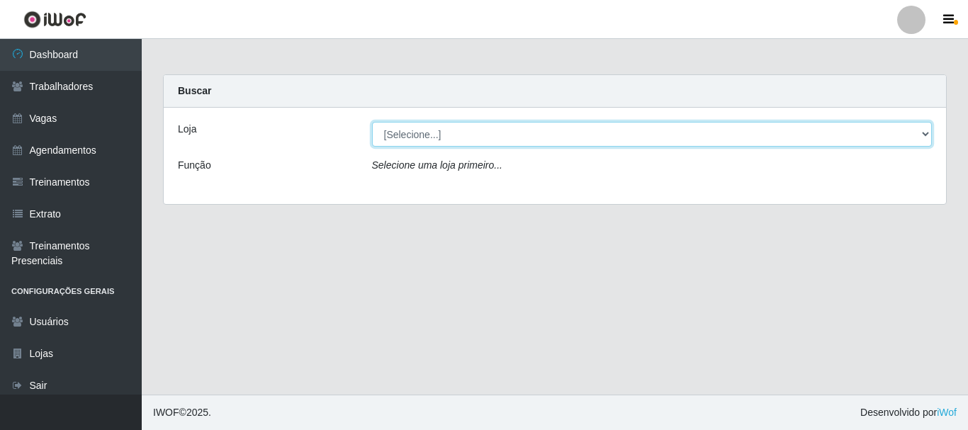
click at [473, 133] on select "[Selecione...] SuperFácil Atacado - [PERSON_NAME]" at bounding box center [652, 134] width 561 height 25
select select "399"
click at [372, 122] on select "[Selecione...] SuperFácil Atacado - [PERSON_NAME]" at bounding box center [652, 134] width 561 height 25
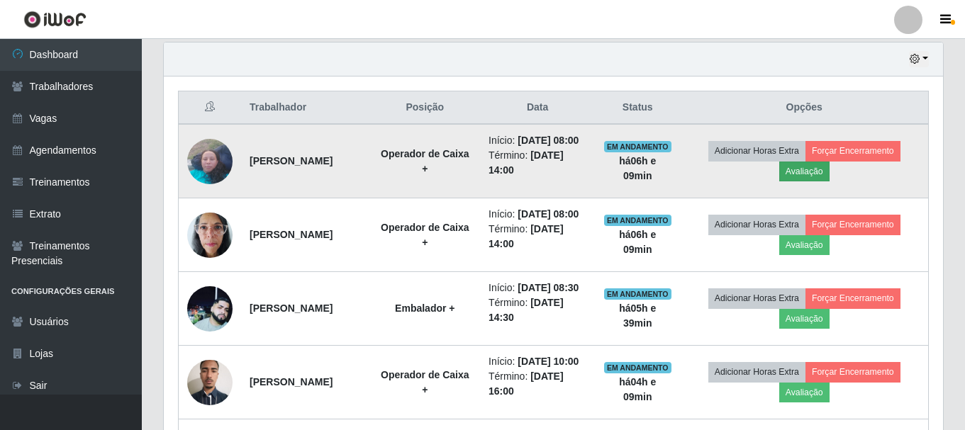
scroll to position [496, 0]
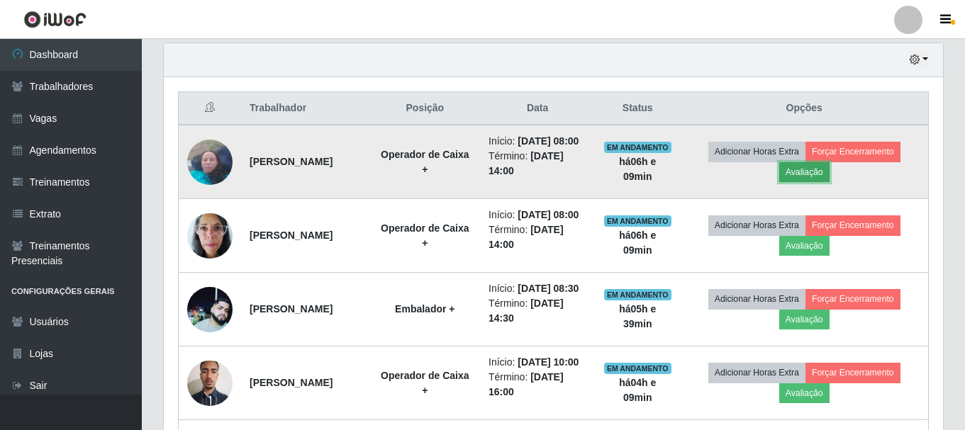
click at [812, 182] on button "Avaliação" at bounding box center [804, 172] width 50 height 20
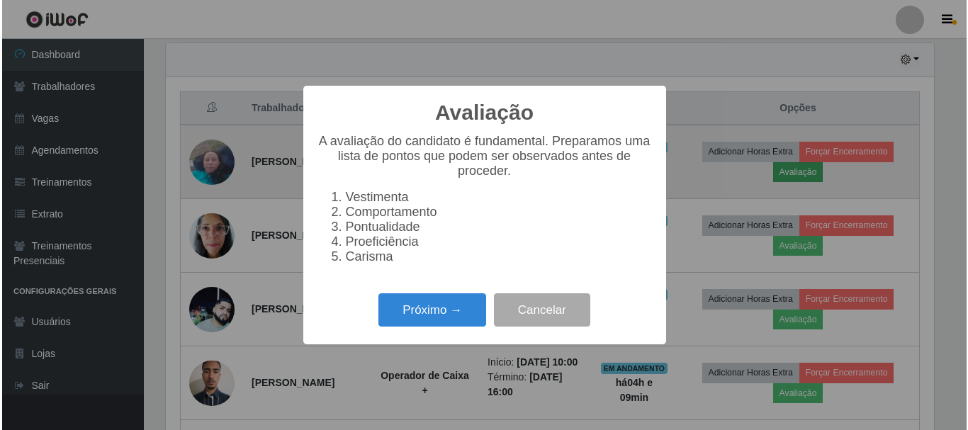
scroll to position [294, 772]
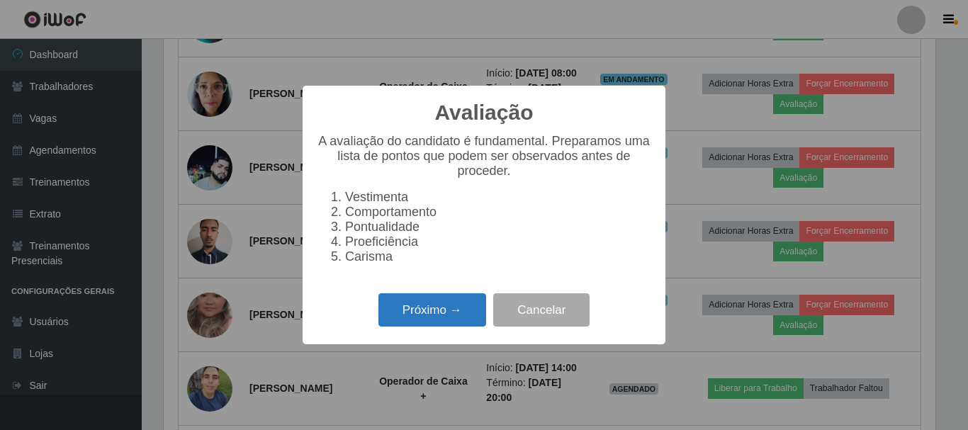
click at [433, 318] on button "Próximo →" at bounding box center [433, 310] width 108 height 33
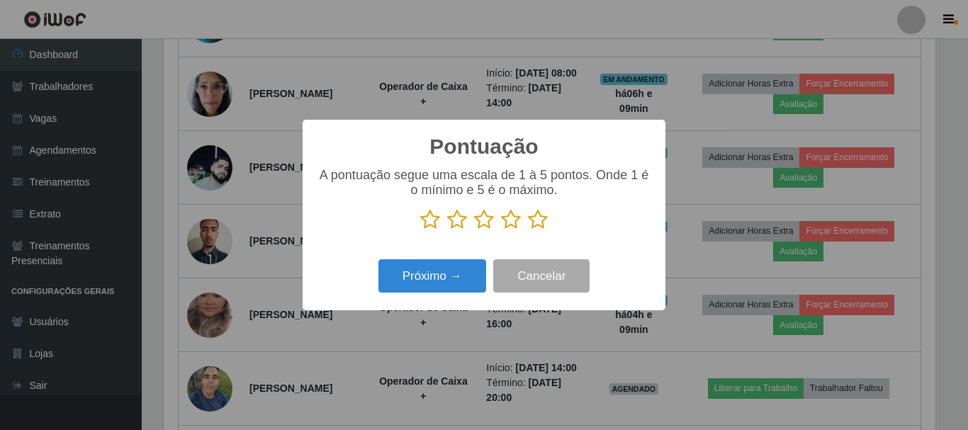
scroll to position [708678, 708201]
click at [510, 218] on icon at bounding box center [511, 219] width 20 height 21
click at [501, 230] on input "radio" at bounding box center [501, 230] width 0 height 0
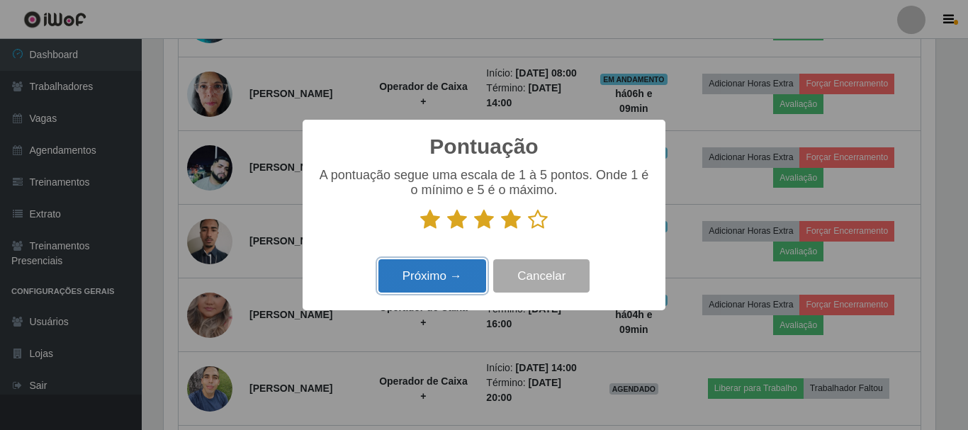
click at [458, 272] on button "Próximo →" at bounding box center [433, 275] width 108 height 33
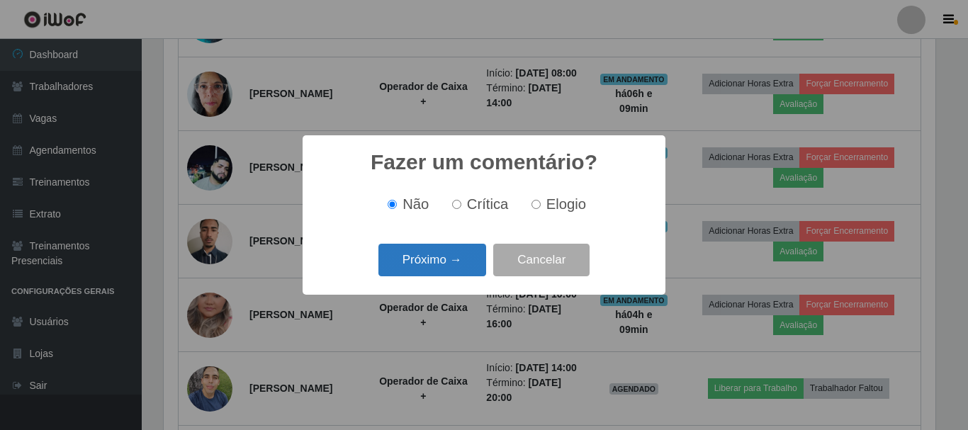
click at [438, 268] on button "Próximo →" at bounding box center [433, 260] width 108 height 33
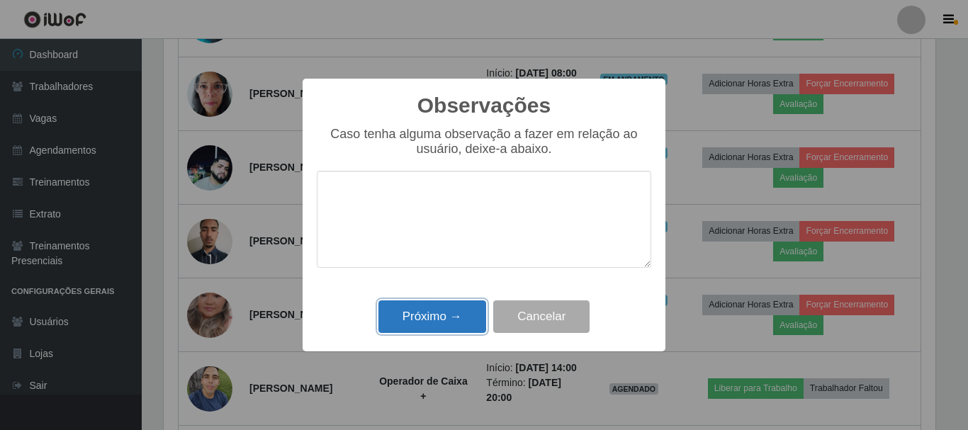
click at [430, 323] on button "Próximo →" at bounding box center [433, 317] width 108 height 33
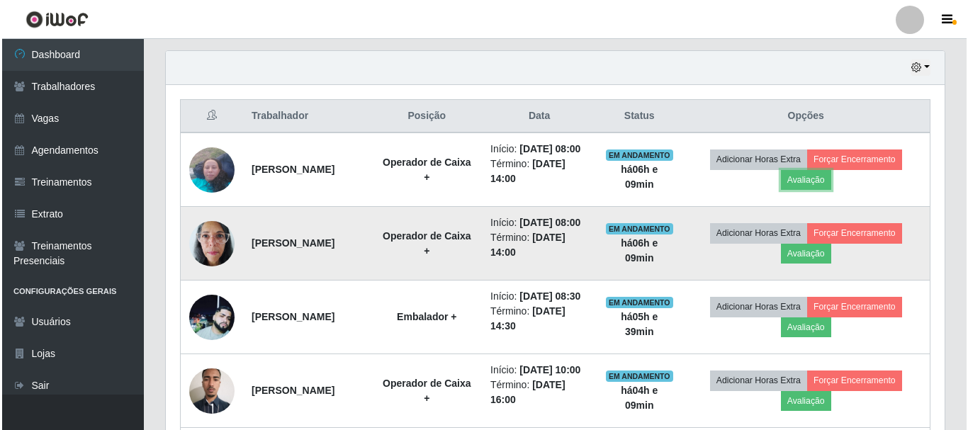
scroll to position [496, 0]
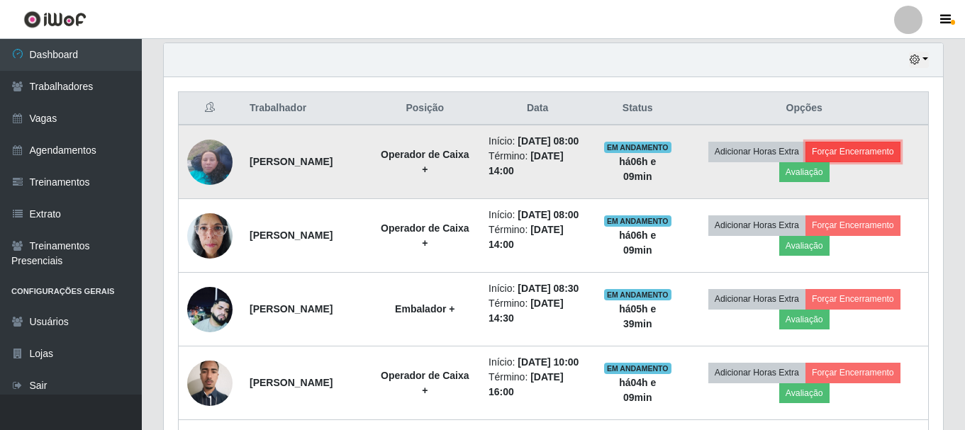
click at [865, 159] on button "Forçar Encerramento" at bounding box center [852, 152] width 95 height 20
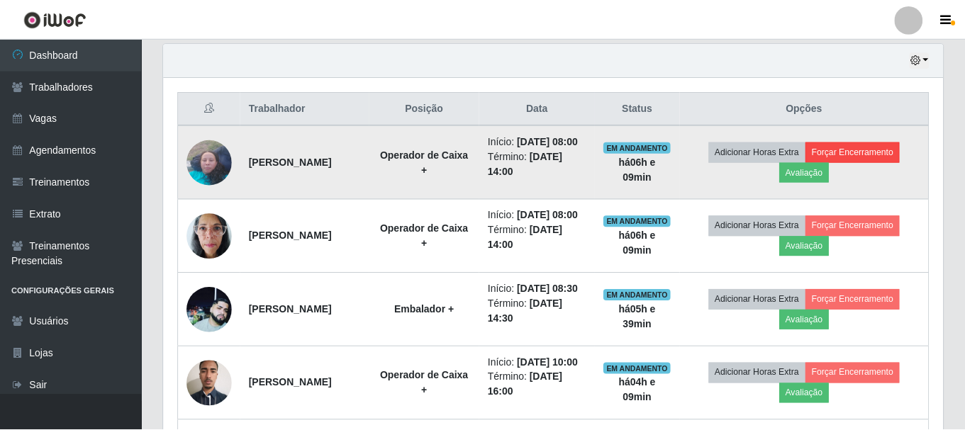
scroll to position [294, 772]
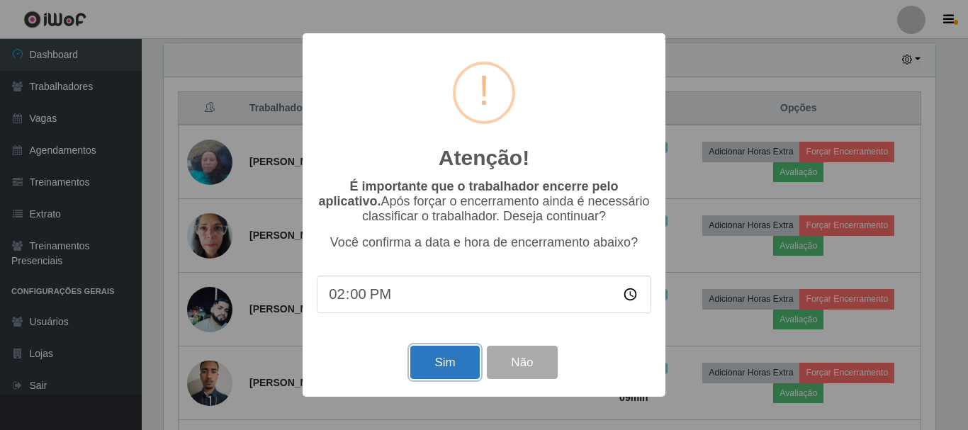
click at [451, 361] on button "Sim" at bounding box center [444, 362] width 69 height 33
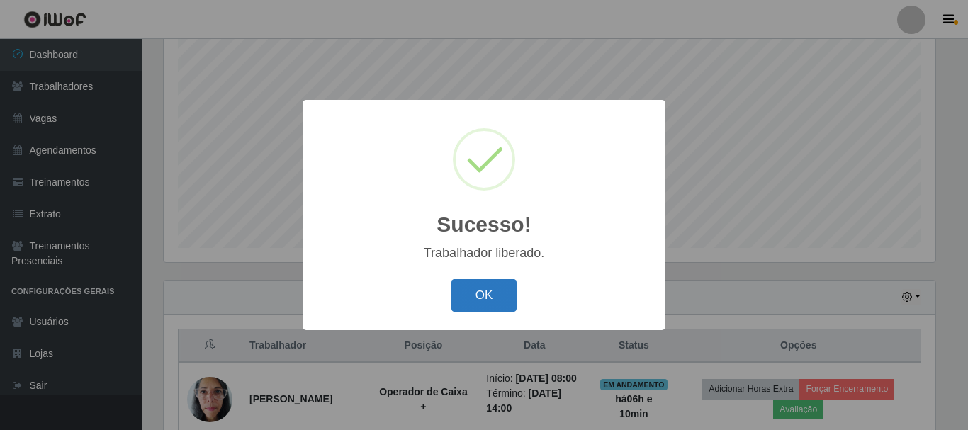
click at [479, 298] on button "OK" at bounding box center [485, 295] width 66 height 33
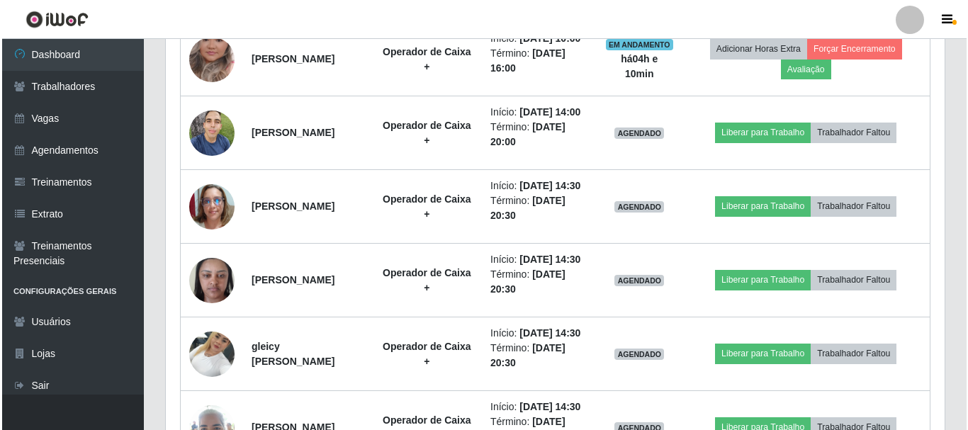
scroll to position [826, 0]
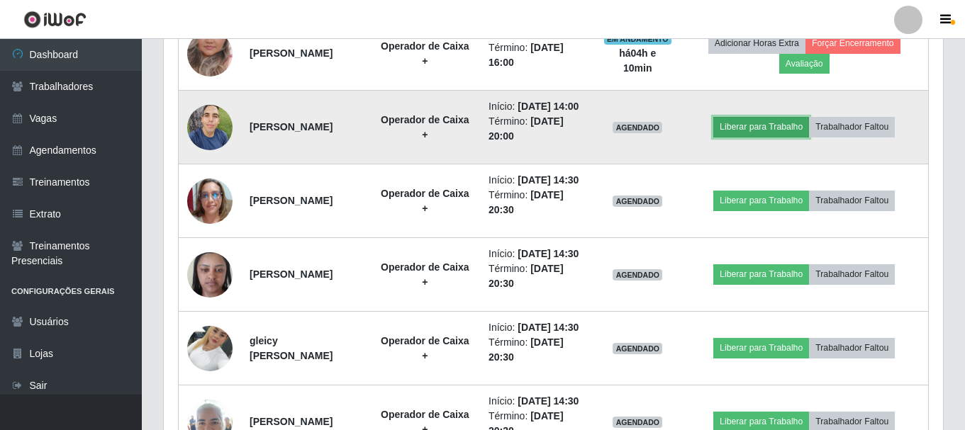
click at [753, 137] on button "Liberar para Trabalho" at bounding box center [761, 127] width 96 height 20
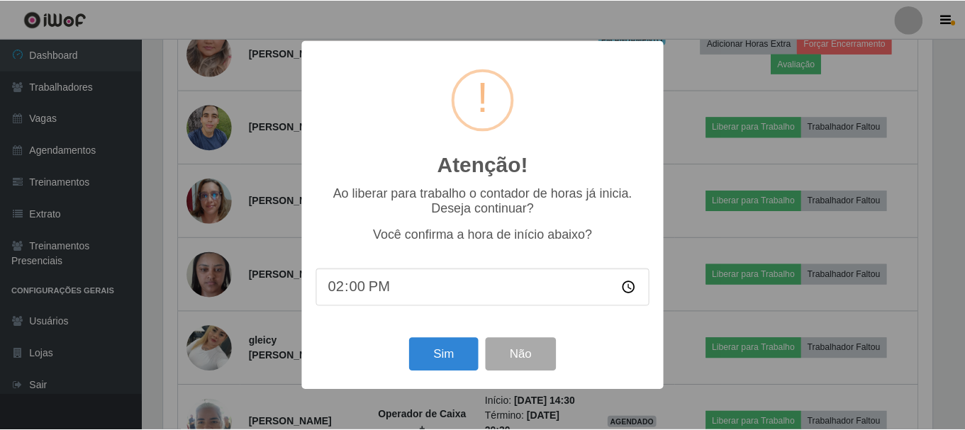
scroll to position [294, 772]
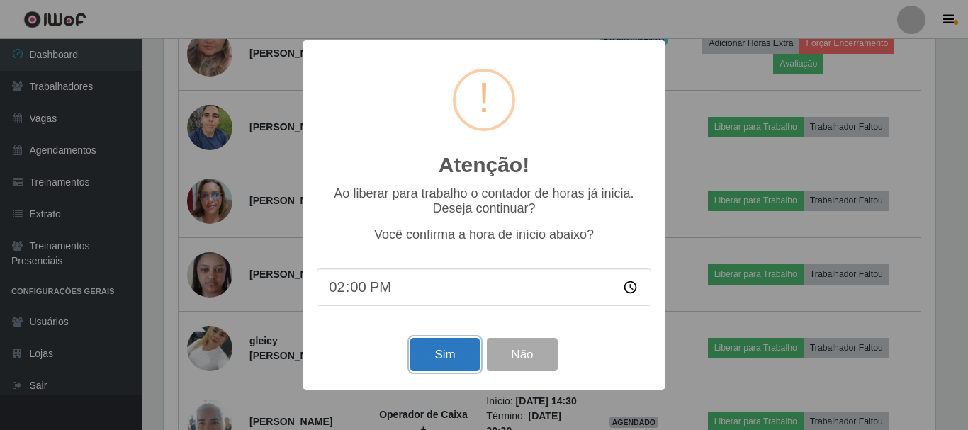
click at [451, 361] on button "Sim" at bounding box center [444, 354] width 69 height 33
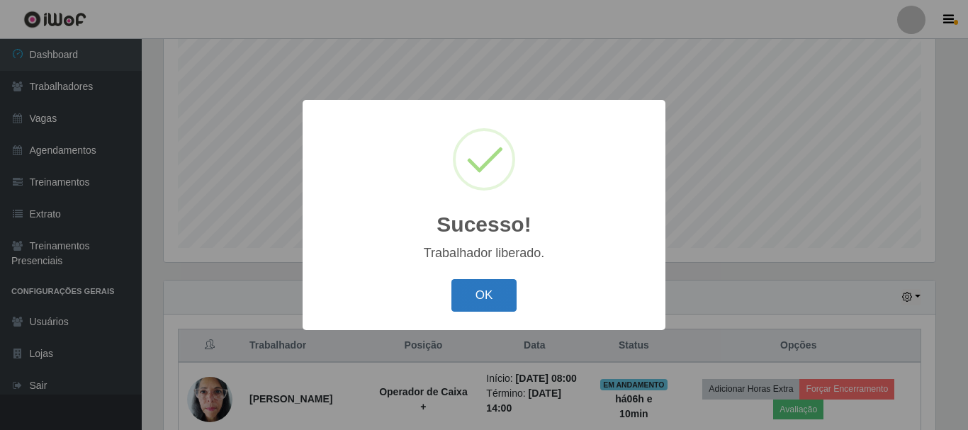
click at [497, 286] on button "OK" at bounding box center [485, 295] width 66 height 33
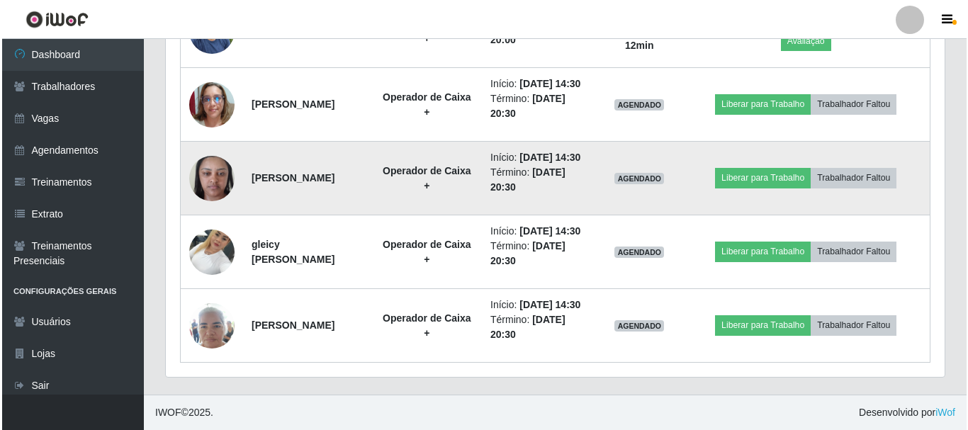
scroll to position [968, 0]
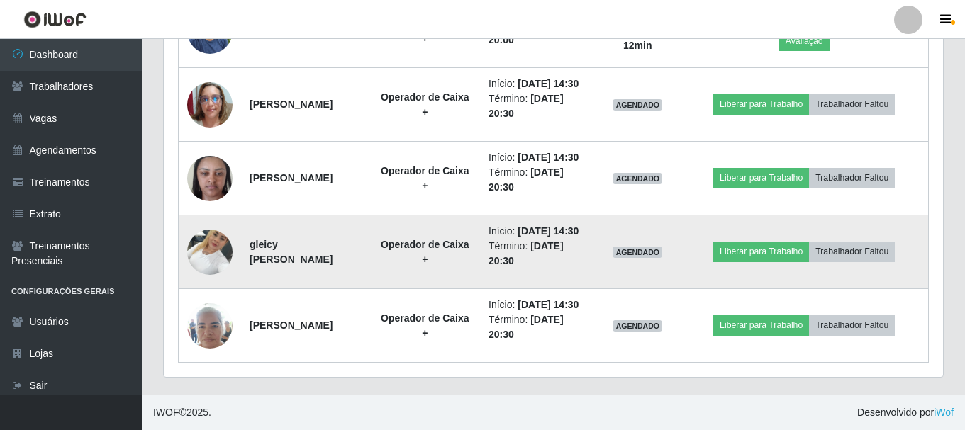
click at [212, 282] on img at bounding box center [209, 252] width 45 height 60
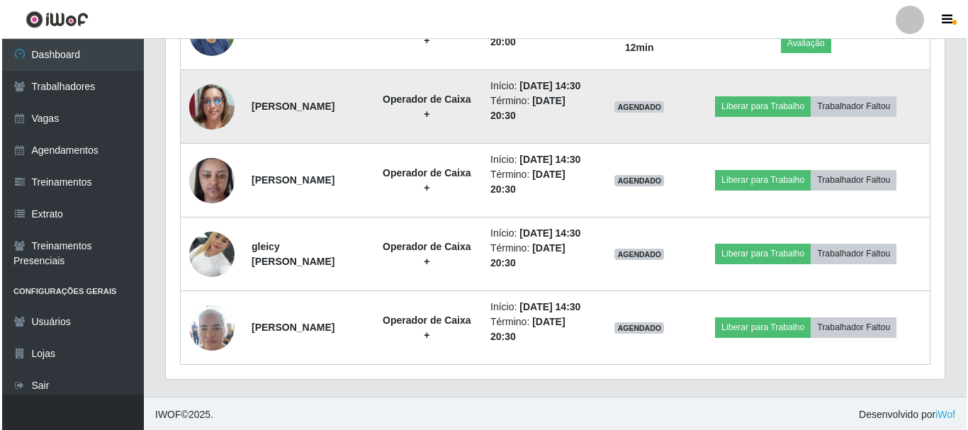
scroll to position [915, 0]
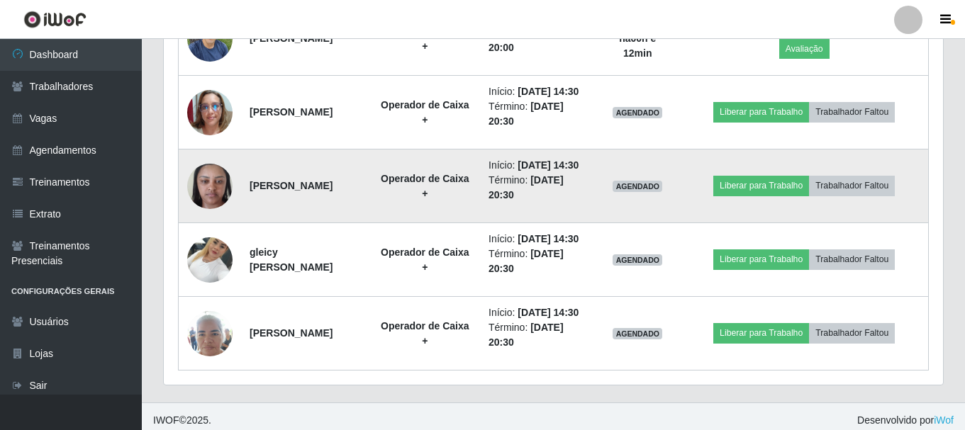
click at [212, 216] on img at bounding box center [209, 186] width 45 height 60
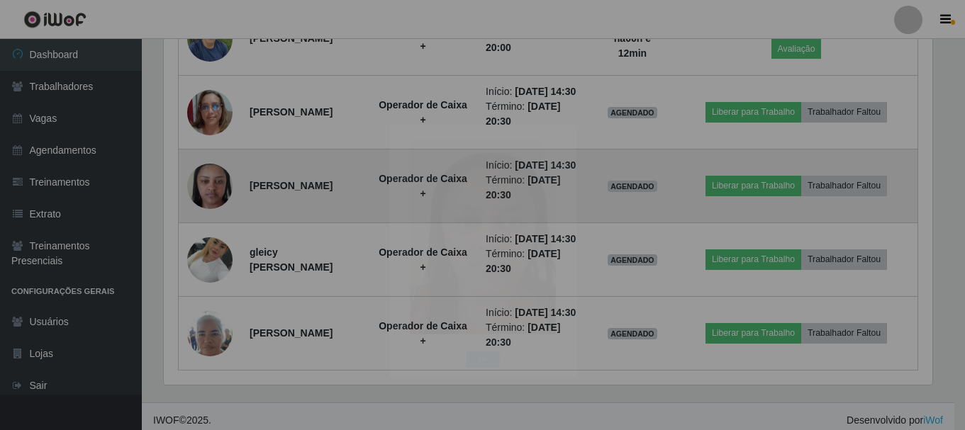
scroll to position [294, 779]
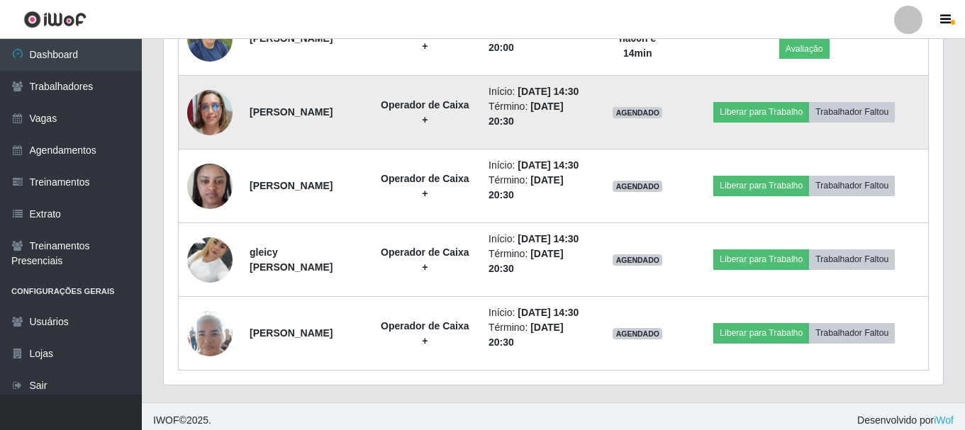
click at [220, 135] on img at bounding box center [209, 112] width 45 height 45
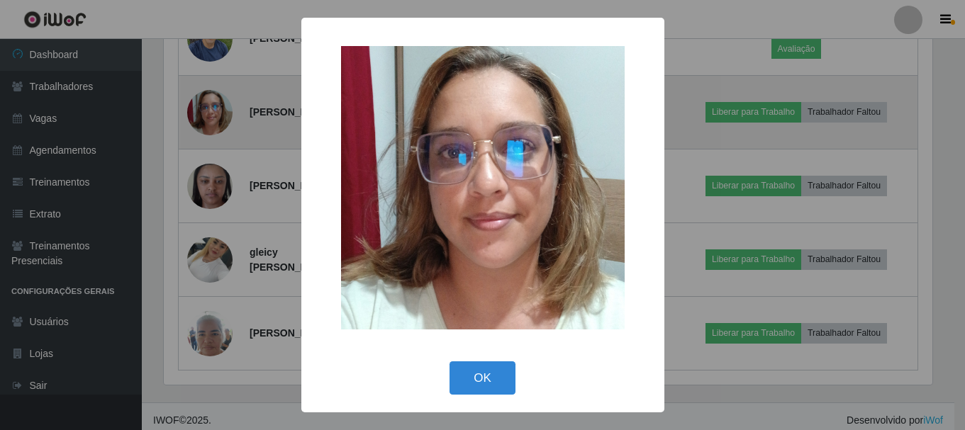
scroll to position [294, 772]
click at [220, 197] on div "× OK Cancel" at bounding box center [484, 215] width 968 height 430
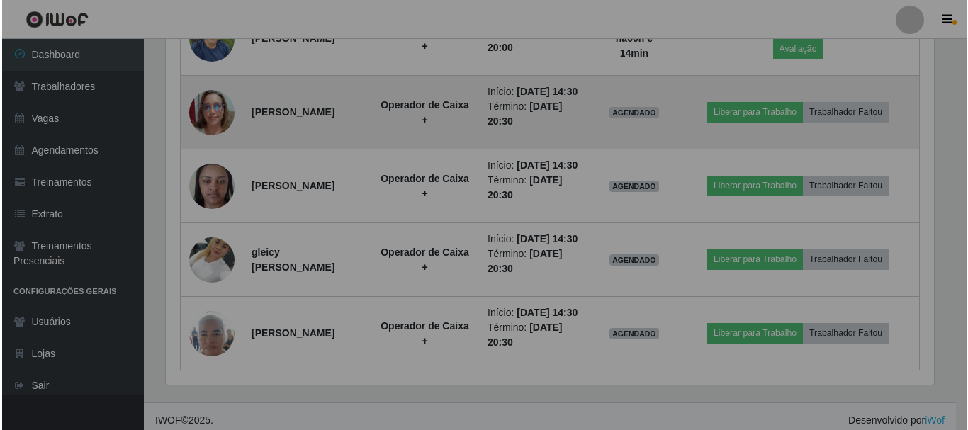
scroll to position [294, 779]
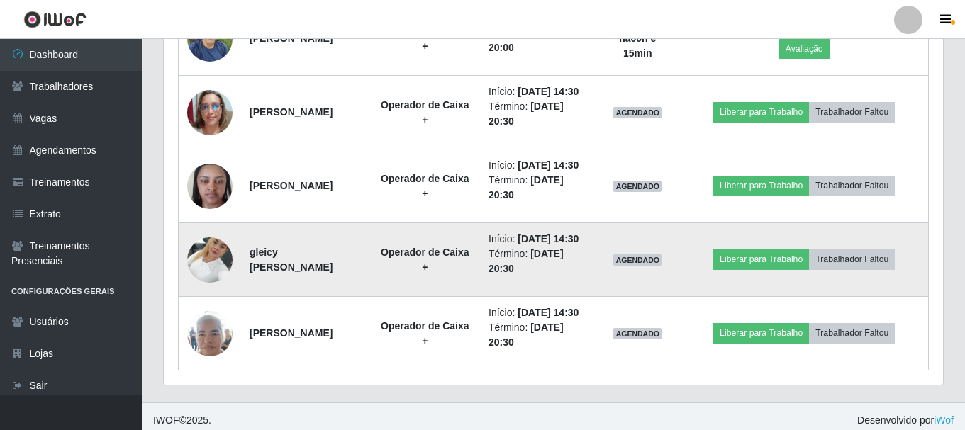
click at [202, 290] on img at bounding box center [209, 260] width 45 height 60
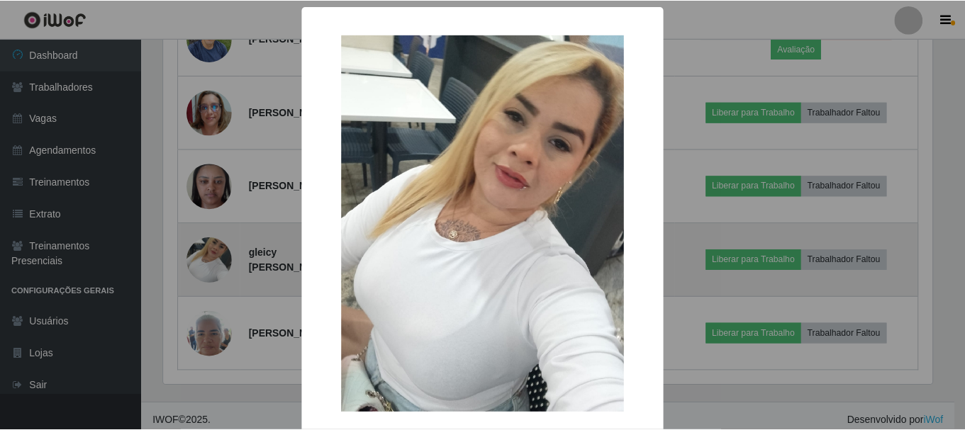
scroll to position [294, 772]
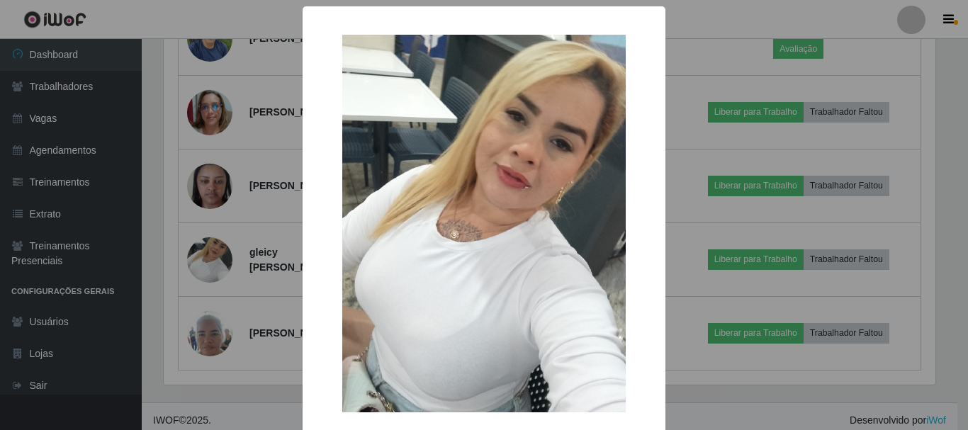
click at [203, 361] on div "× OK Cancel" at bounding box center [484, 215] width 968 height 430
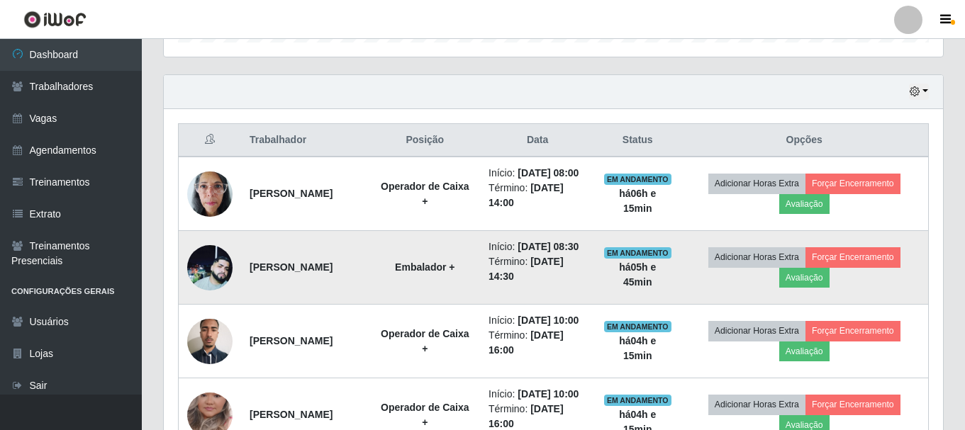
scroll to position [489, 0]
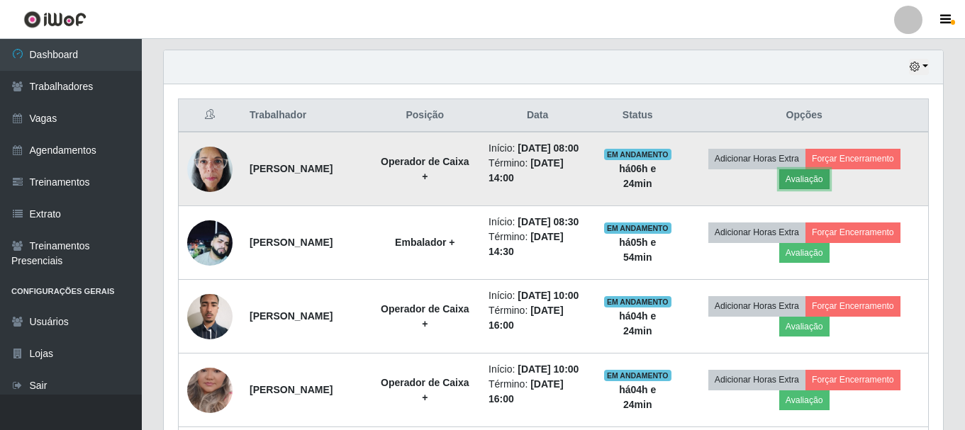
click at [819, 184] on button "Avaliação" at bounding box center [804, 179] width 50 height 20
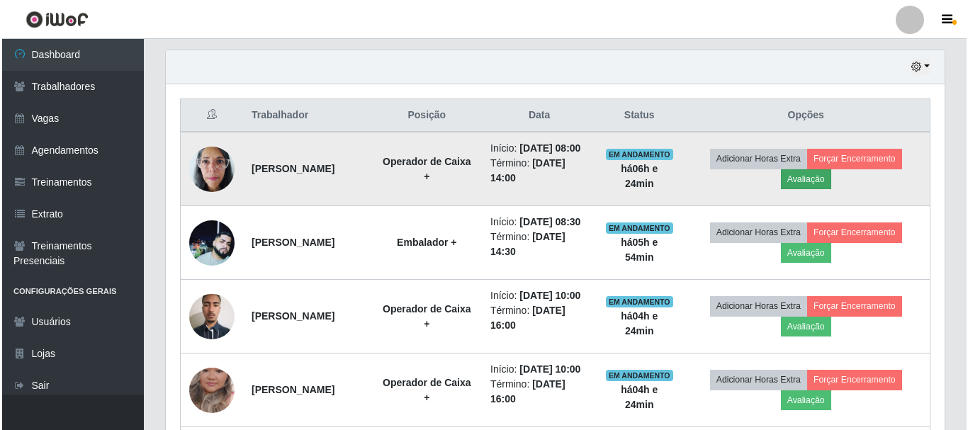
scroll to position [294, 772]
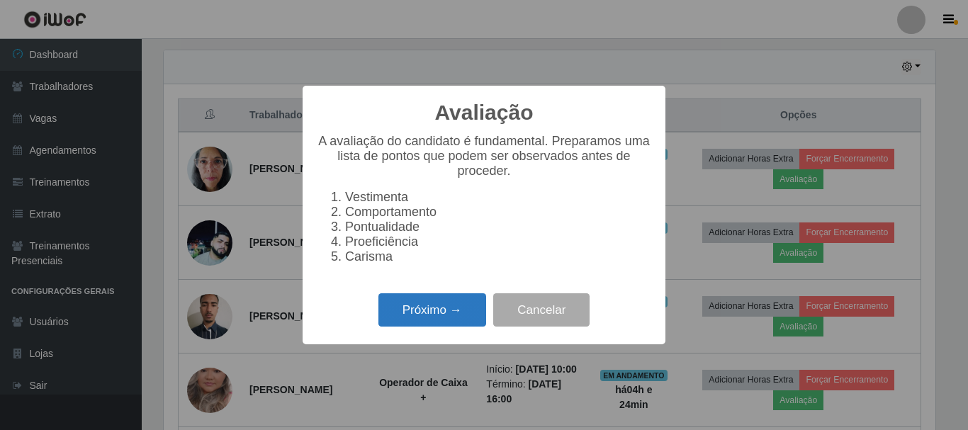
click at [433, 327] on button "Próximo →" at bounding box center [433, 310] width 108 height 33
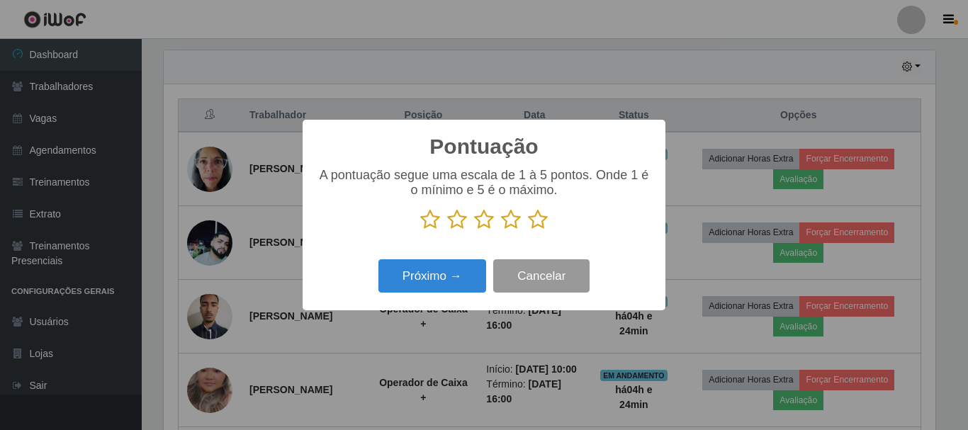
scroll to position [708678, 708201]
click at [533, 229] on icon at bounding box center [538, 219] width 20 height 21
click at [528, 230] on input "radio" at bounding box center [528, 230] width 0 height 0
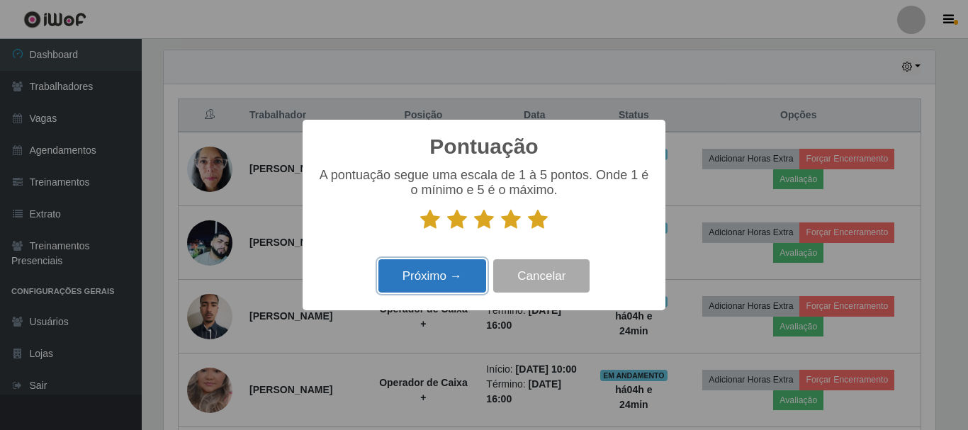
click at [450, 281] on button "Próximo →" at bounding box center [433, 275] width 108 height 33
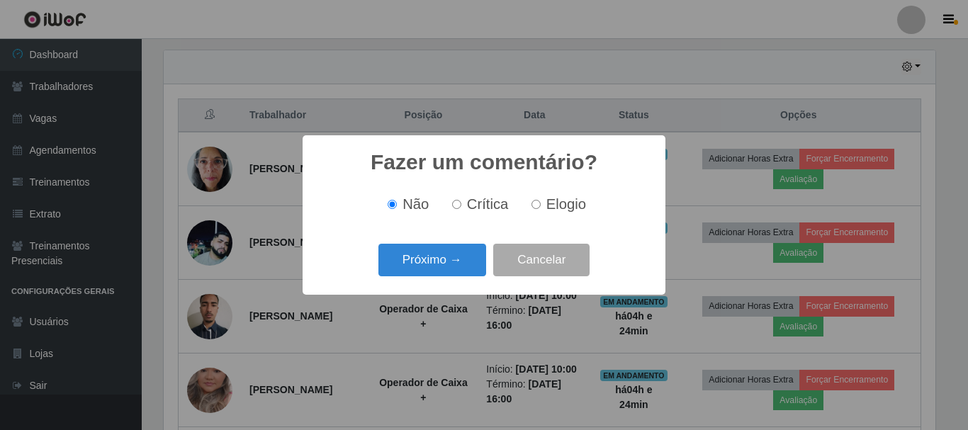
click at [449, 279] on div "Próximo → Cancelar" at bounding box center [484, 260] width 335 height 40
click at [452, 268] on button "Próximo →" at bounding box center [433, 260] width 108 height 33
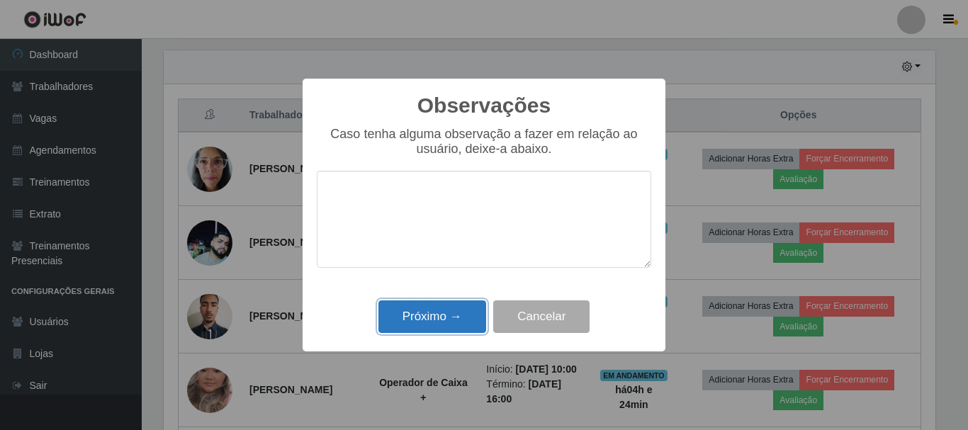
click at [446, 309] on button "Próximo →" at bounding box center [433, 317] width 108 height 33
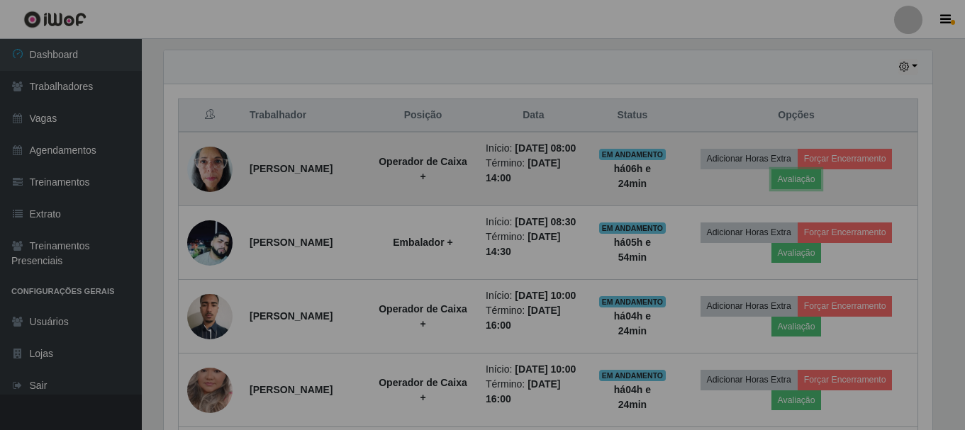
scroll to position [294, 779]
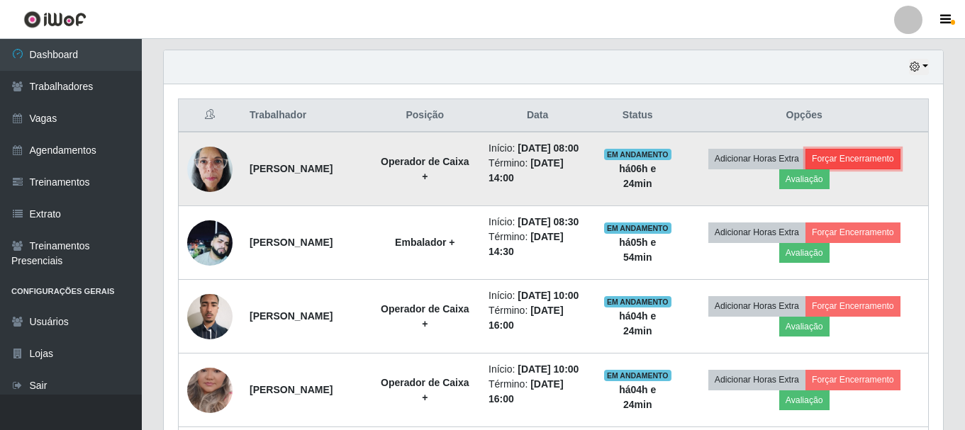
click at [890, 165] on button "Forçar Encerramento" at bounding box center [852, 159] width 95 height 20
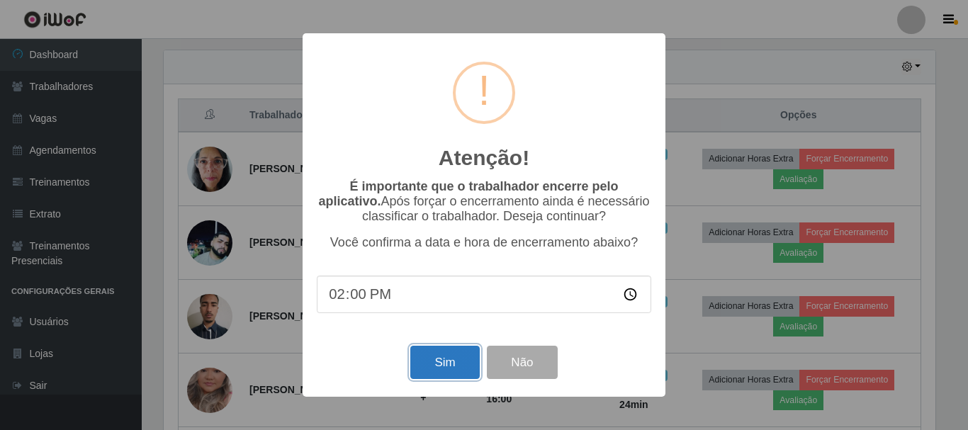
click at [467, 370] on button "Sim" at bounding box center [444, 362] width 69 height 33
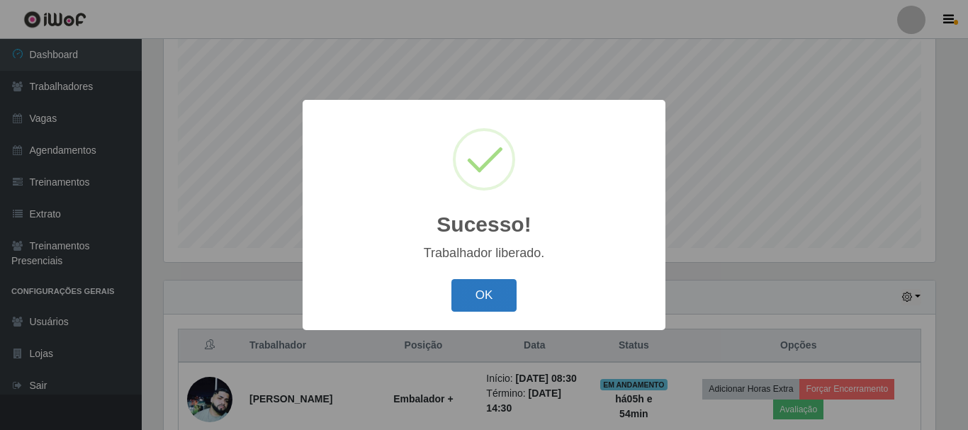
click at [482, 290] on button "OK" at bounding box center [485, 295] width 66 height 33
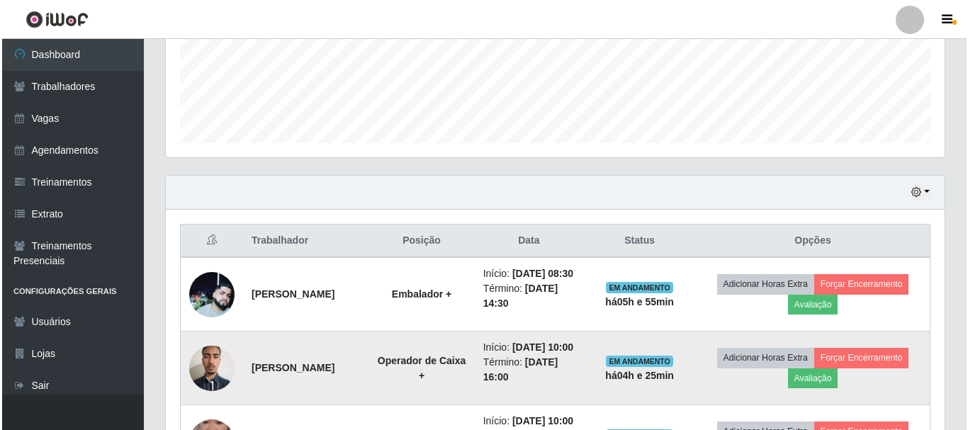
scroll to position [542, 0]
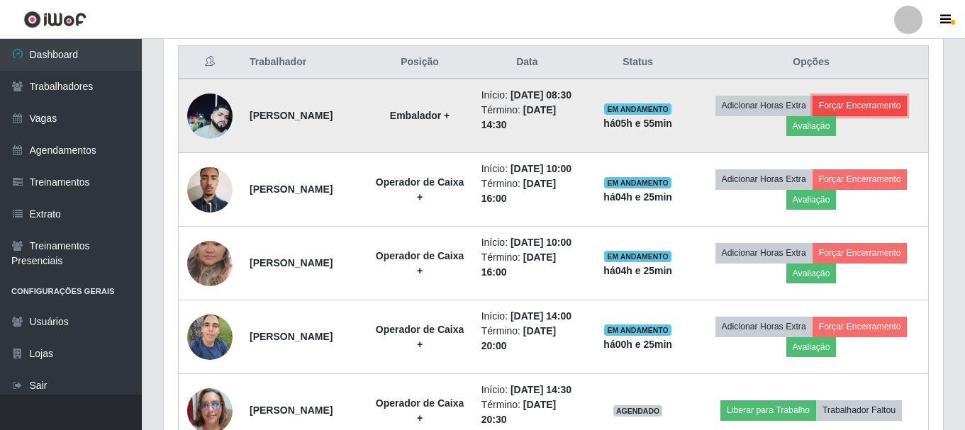
click at [838, 112] on button "Forçar Encerramento" at bounding box center [859, 106] width 95 height 20
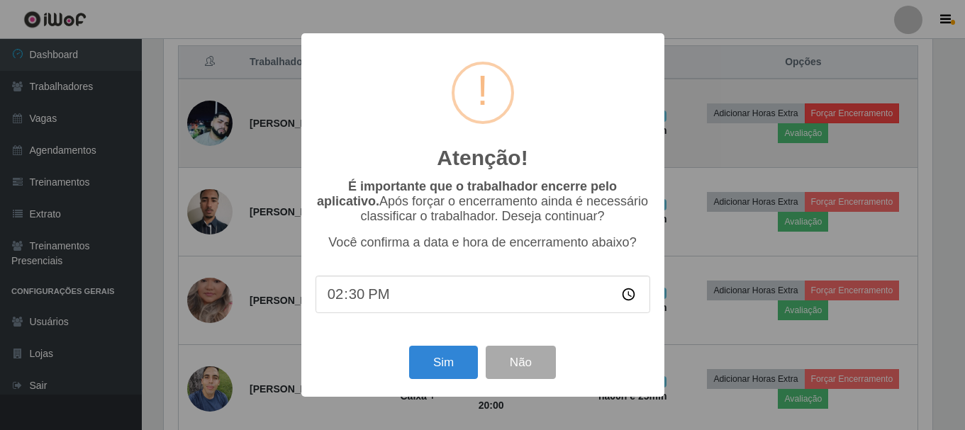
scroll to position [294, 772]
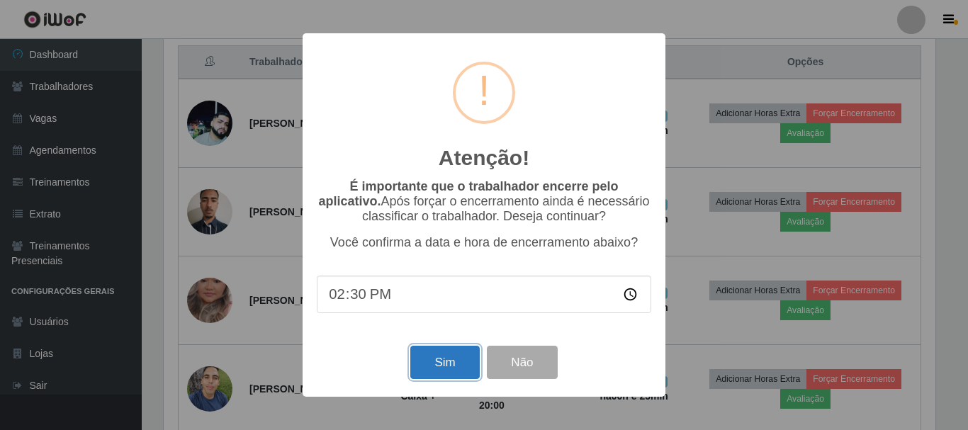
click at [454, 372] on button "Sim" at bounding box center [444, 362] width 69 height 33
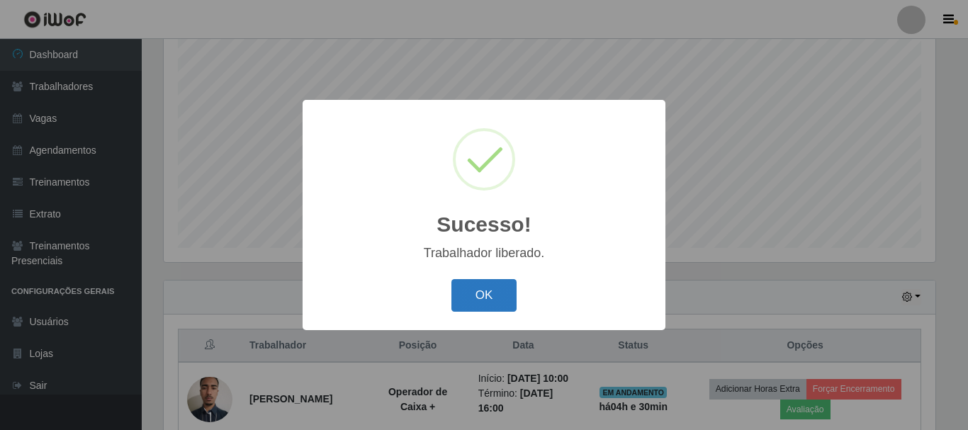
click at [496, 296] on button "OK" at bounding box center [485, 295] width 66 height 33
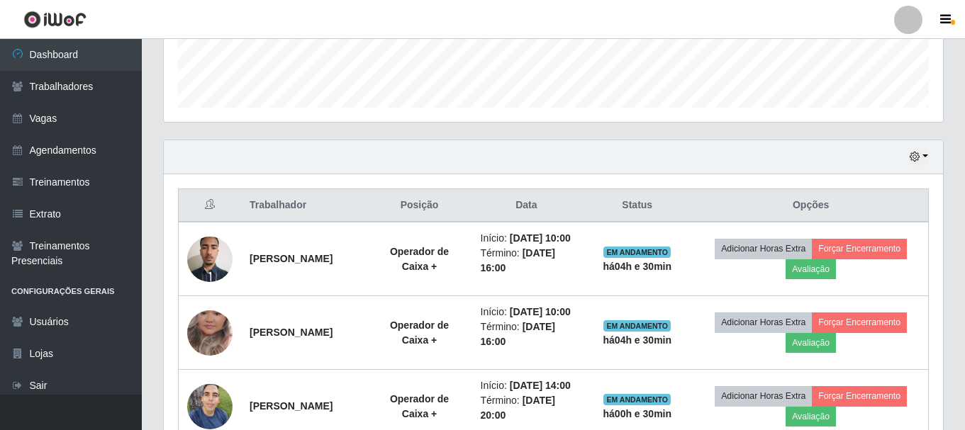
scroll to position [401, 0]
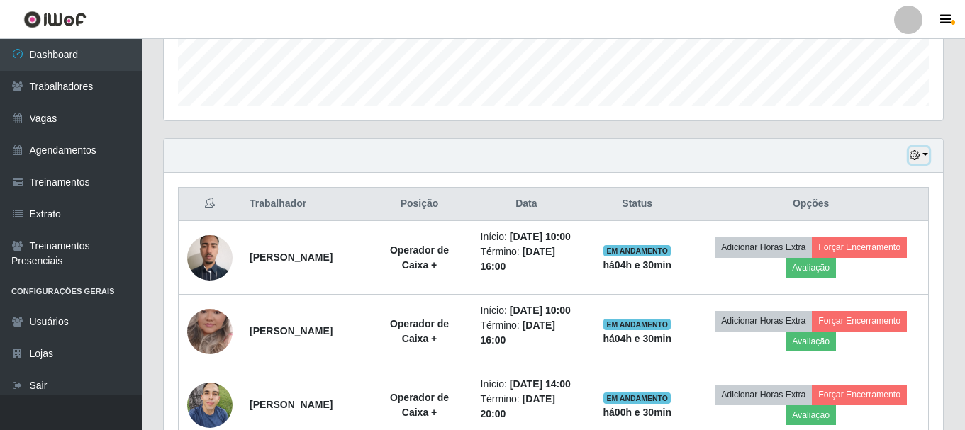
click at [917, 154] on icon "button" at bounding box center [915, 155] width 10 height 10
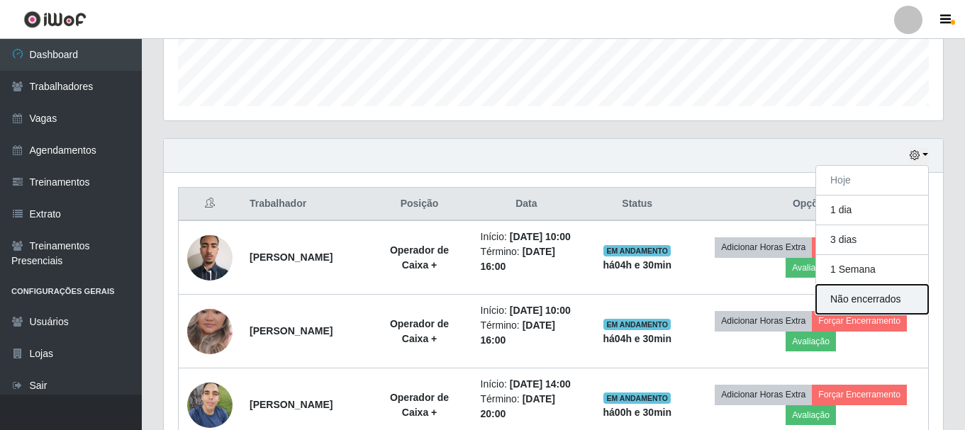
click at [902, 301] on button "Não encerrados" at bounding box center [872, 299] width 112 height 29
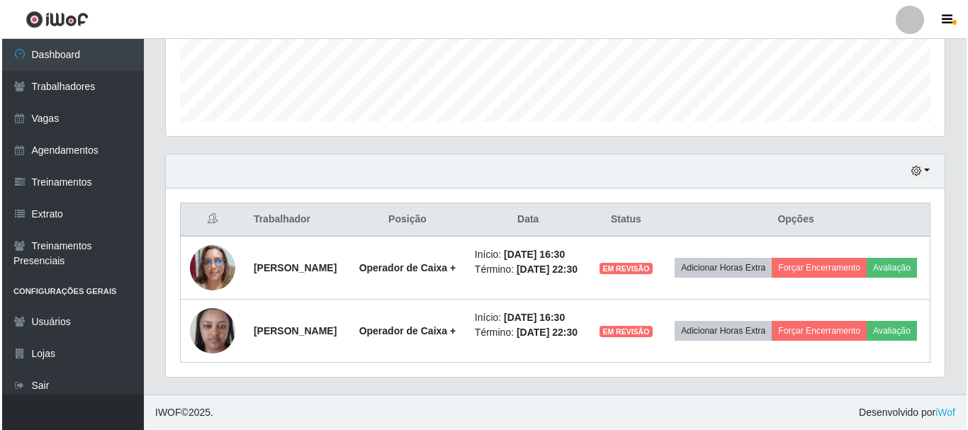
scroll to position [406, 0]
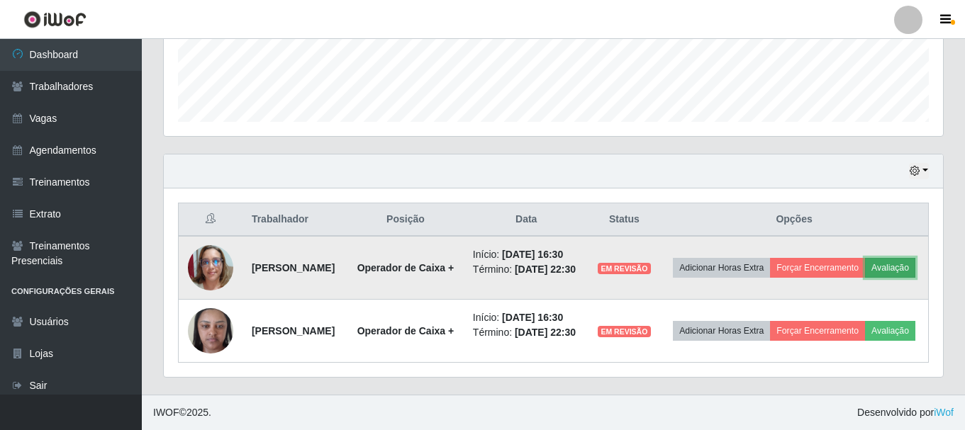
click at [865, 264] on button "Avaliação" at bounding box center [890, 268] width 50 height 20
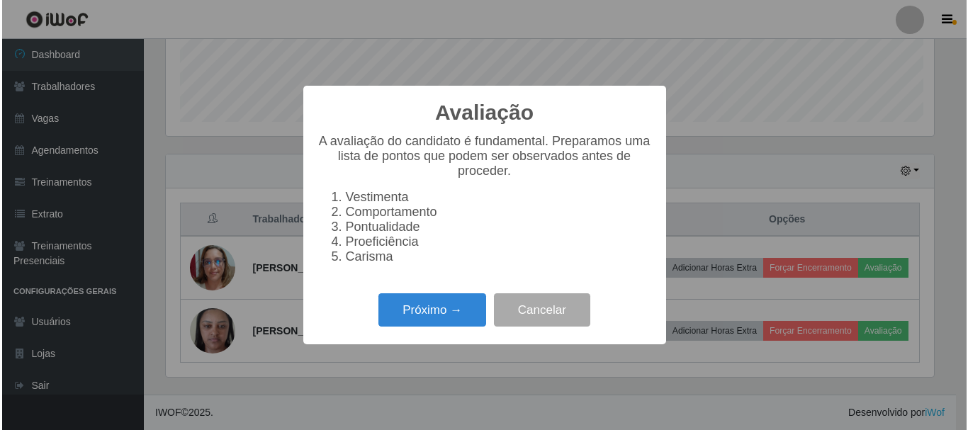
scroll to position [294, 772]
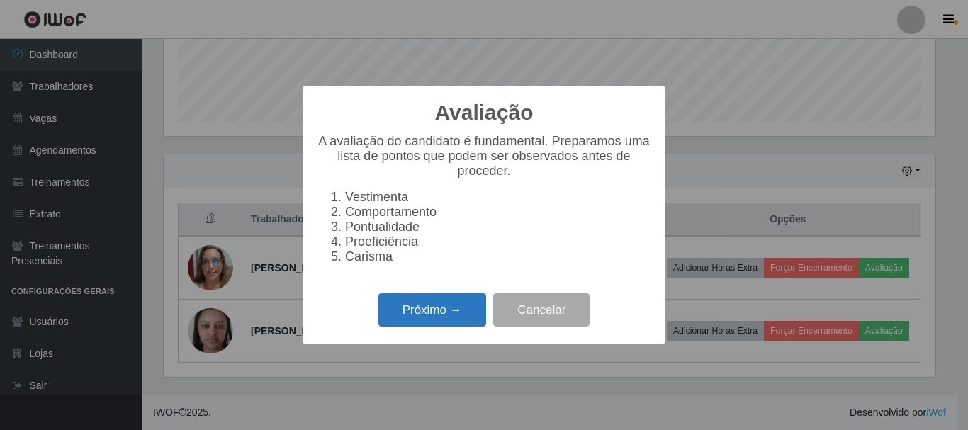
click at [439, 318] on button "Próximo →" at bounding box center [433, 310] width 108 height 33
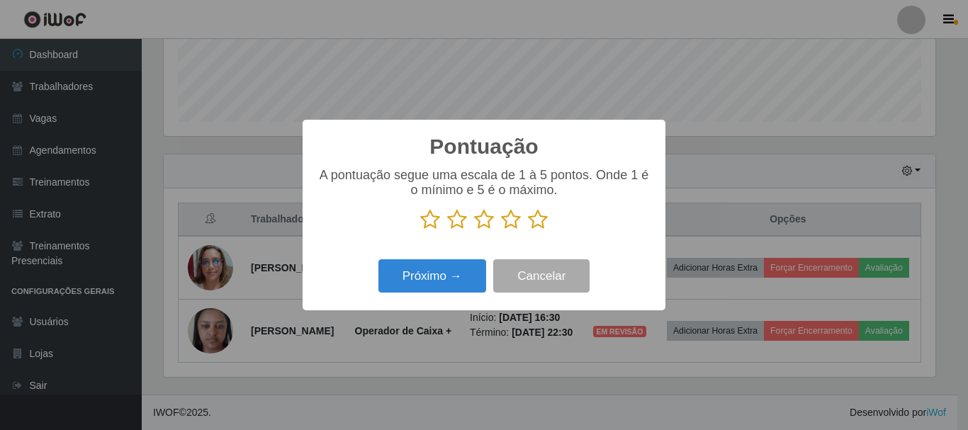
click at [540, 220] on icon at bounding box center [538, 219] width 20 height 21
click at [528, 230] on input "radio" at bounding box center [528, 230] width 0 height 0
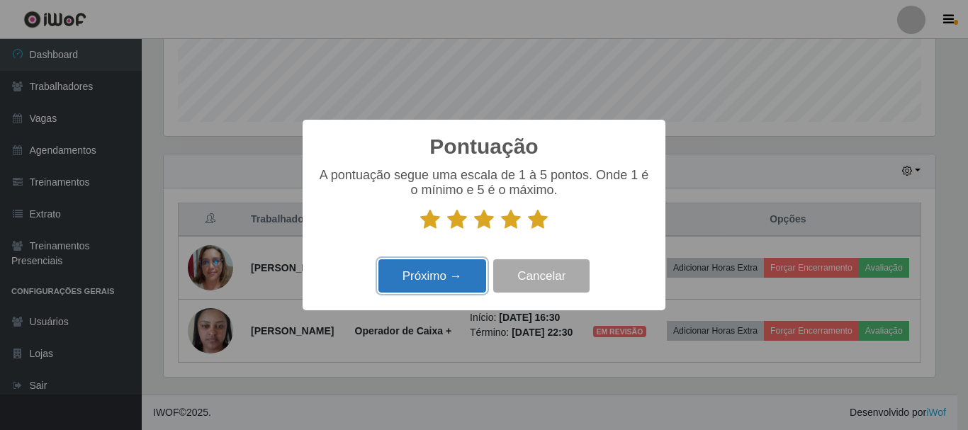
click at [440, 276] on button "Próximo →" at bounding box center [433, 275] width 108 height 33
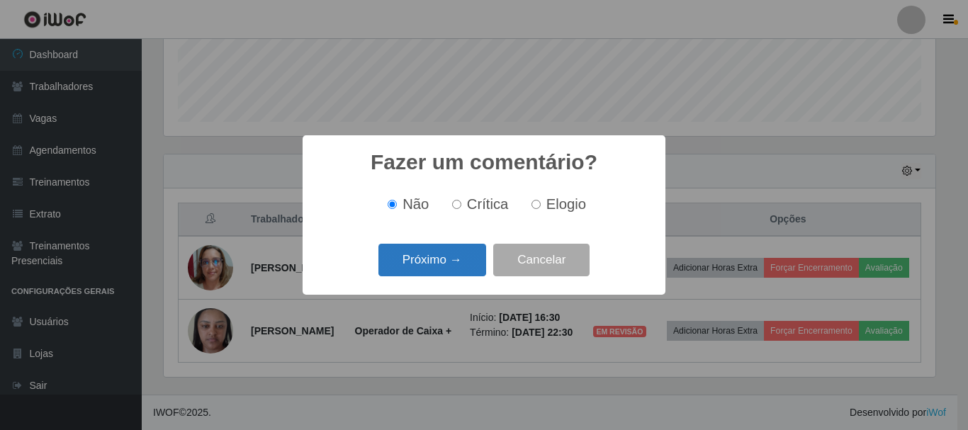
click at [452, 255] on button "Próximo →" at bounding box center [433, 260] width 108 height 33
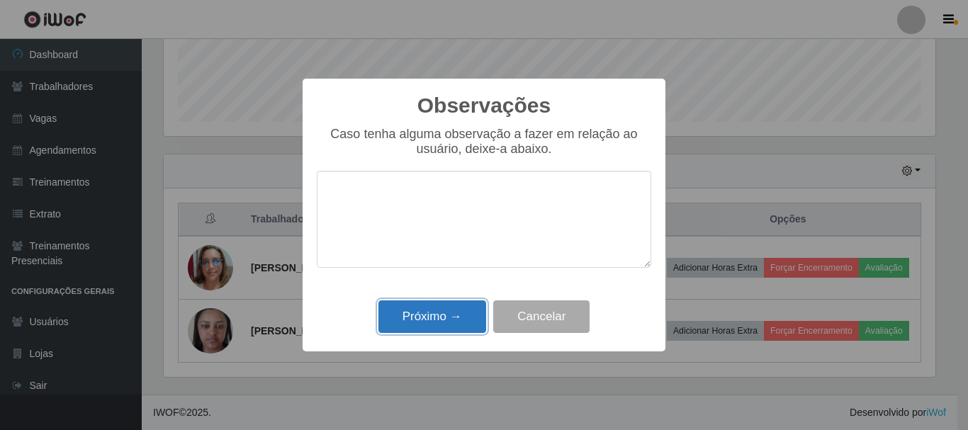
click at [456, 312] on button "Próximo →" at bounding box center [433, 317] width 108 height 33
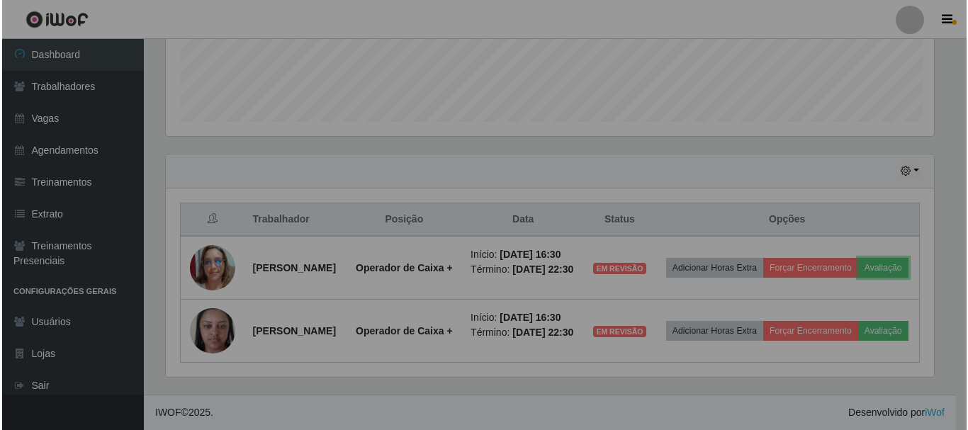
scroll to position [294, 779]
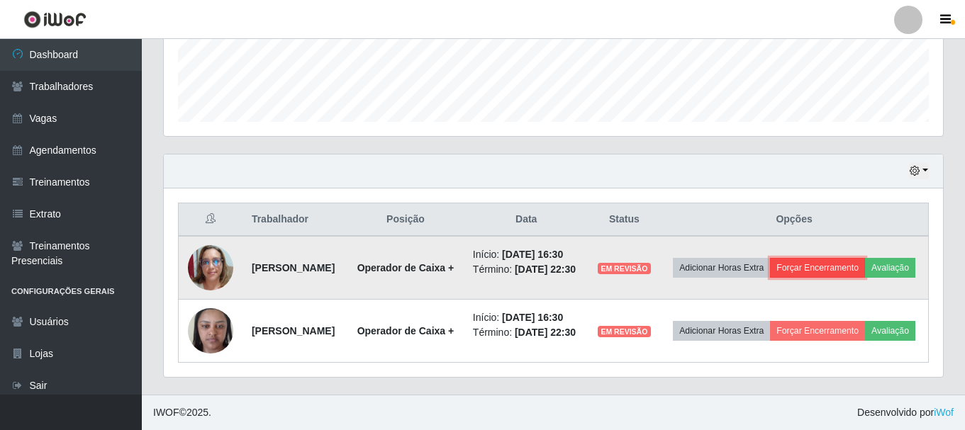
click at [865, 258] on button "Forçar Encerramento" at bounding box center [817, 268] width 95 height 20
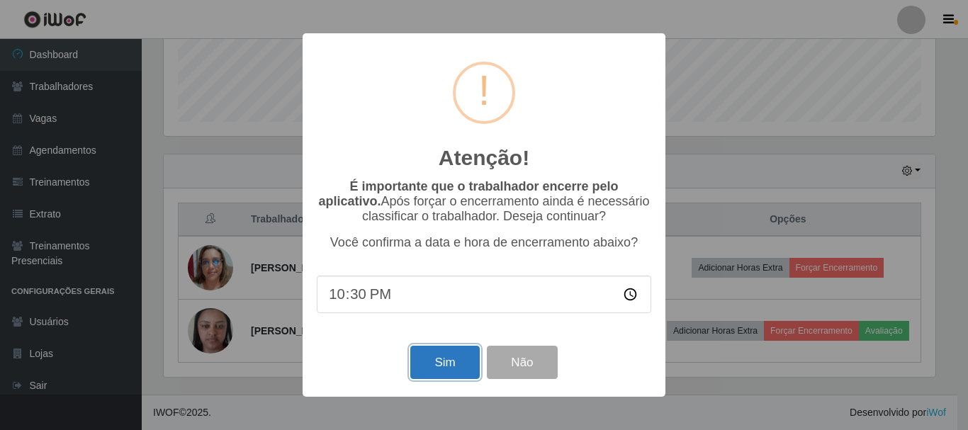
click at [435, 365] on button "Sim" at bounding box center [444, 362] width 69 height 33
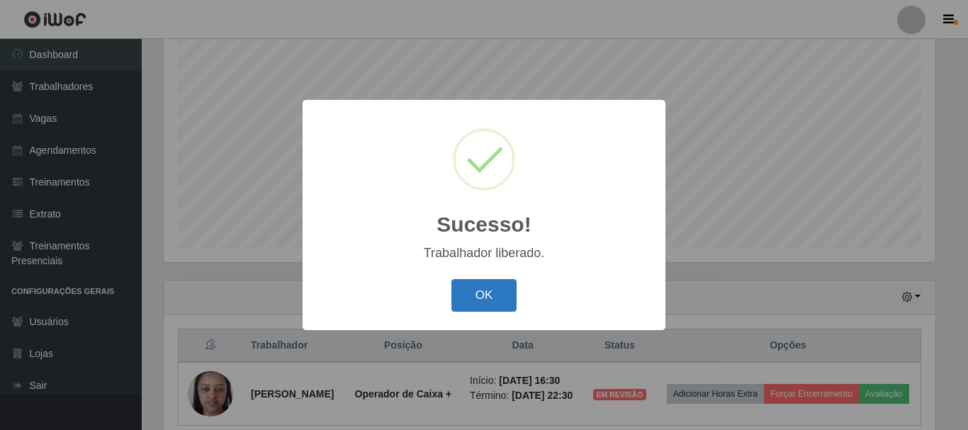
click at [497, 287] on button "OK" at bounding box center [485, 295] width 66 height 33
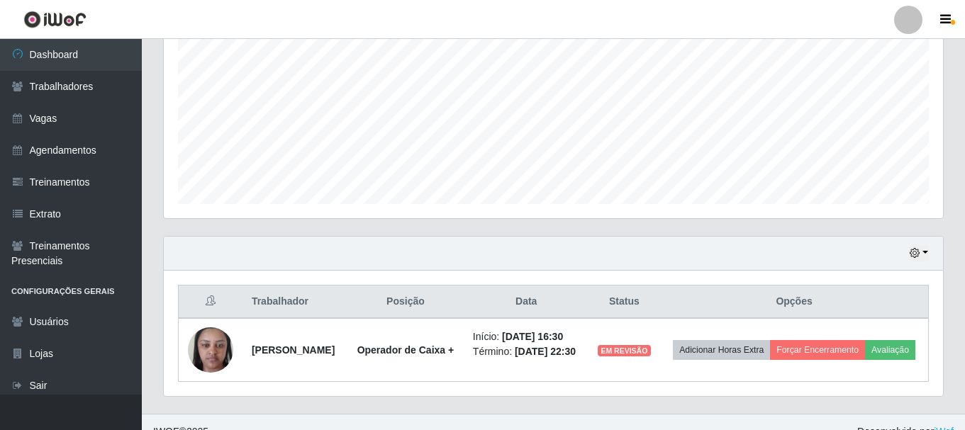
scroll to position [0, 0]
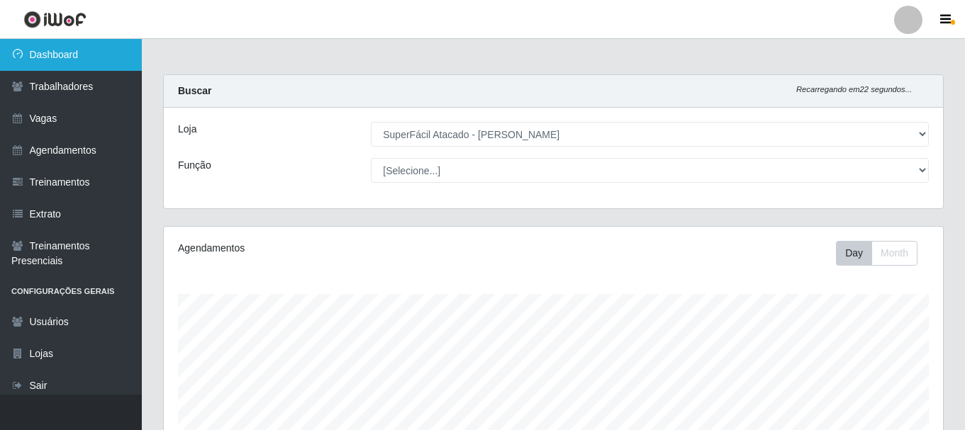
click at [80, 44] on link "Dashboard" at bounding box center [71, 55] width 142 height 32
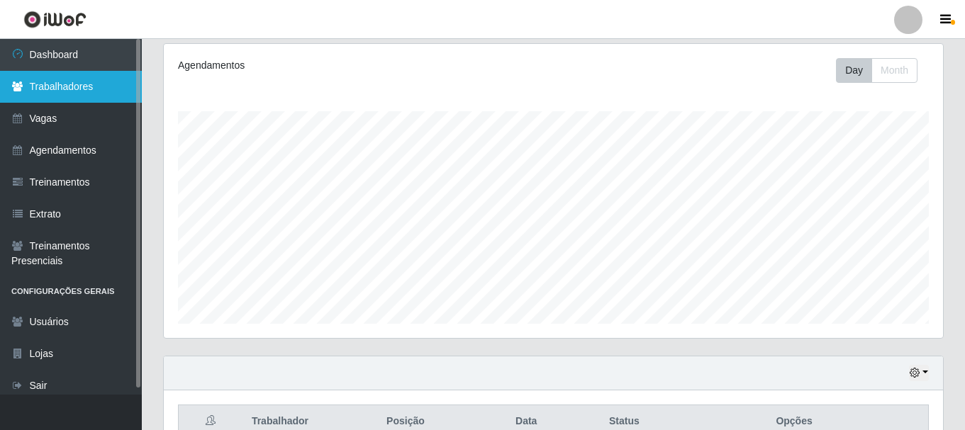
scroll to position [49, 0]
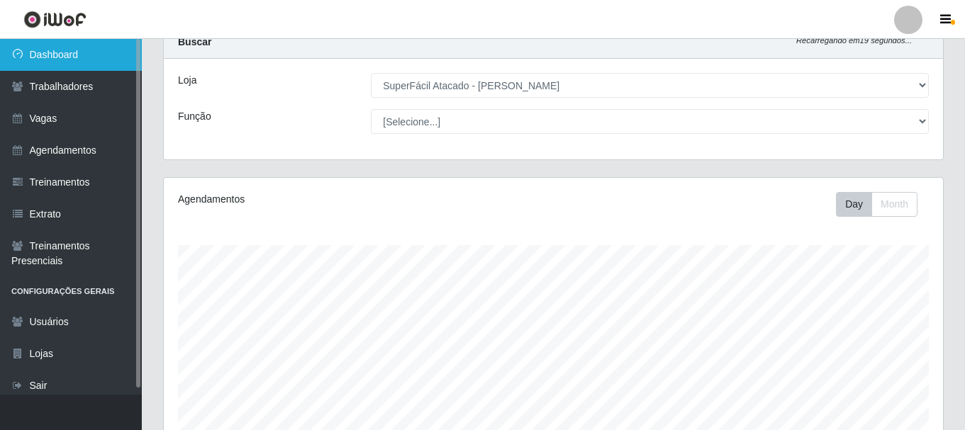
click at [79, 60] on link "Dashboard" at bounding box center [71, 55] width 142 height 32
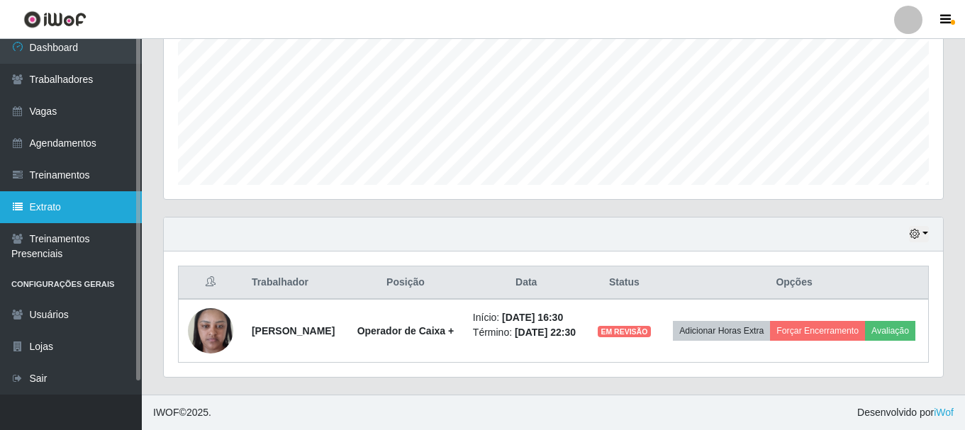
scroll to position [0, 0]
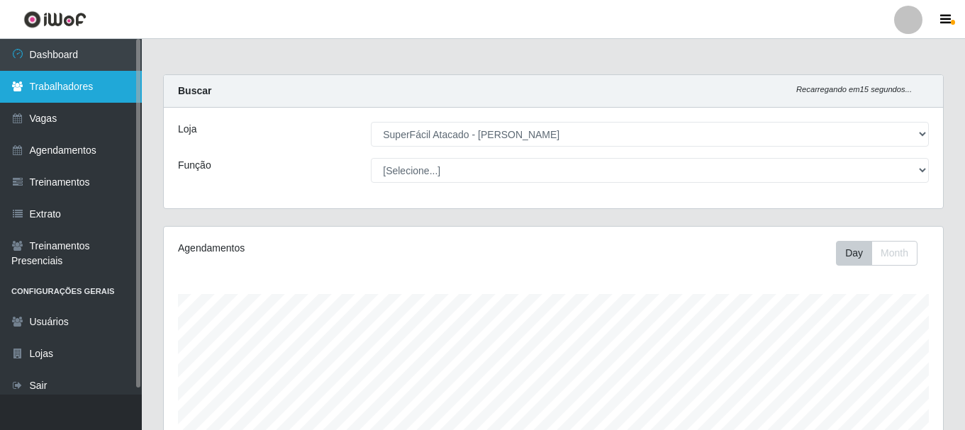
click at [84, 91] on link "Trabalhadores" at bounding box center [71, 87] width 142 height 32
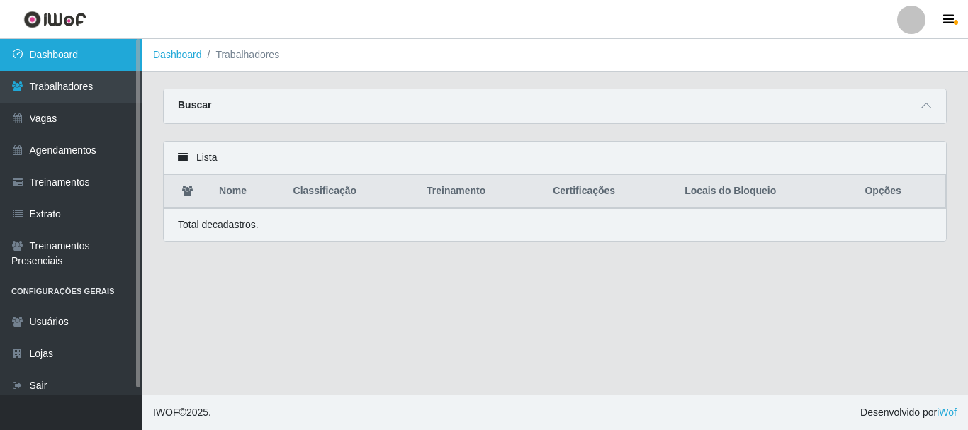
click at [91, 58] on link "Dashboard" at bounding box center [71, 55] width 142 height 32
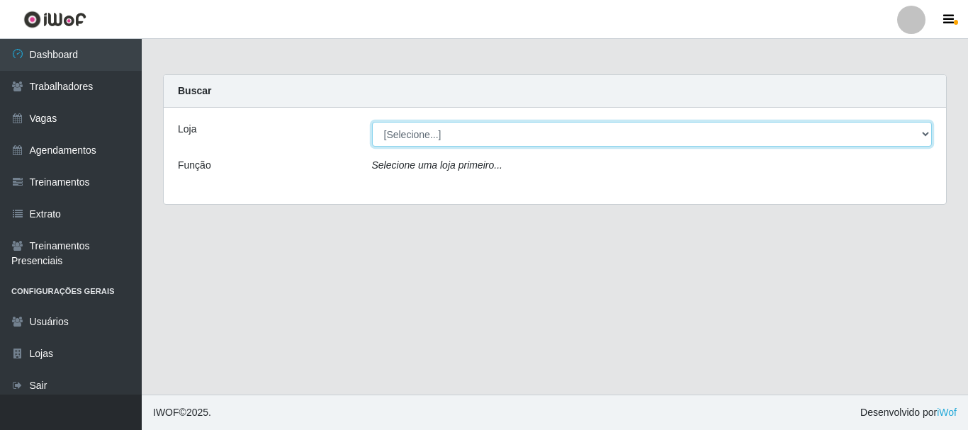
click at [648, 130] on select "[Selecione...] SuperFácil Atacado - [PERSON_NAME]" at bounding box center [652, 134] width 561 height 25
click at [372, 122] on select "[Selecione...] SuperFácil Atacado - [PERSON_NAME]" at bounding box center [652, 134] width 561 height 25
click at [628, 134] on select "[Selecione...] SuperFácil Atacado - [PERSON_NAME]" at bounding box center [652, 134] width 561 height 25
select select "399"
click at [372, 122] on select "[Selecione...] SuperFácil Atacado - [PERSON_NAME]" at bounding box center [652, 134] width 561 height 25
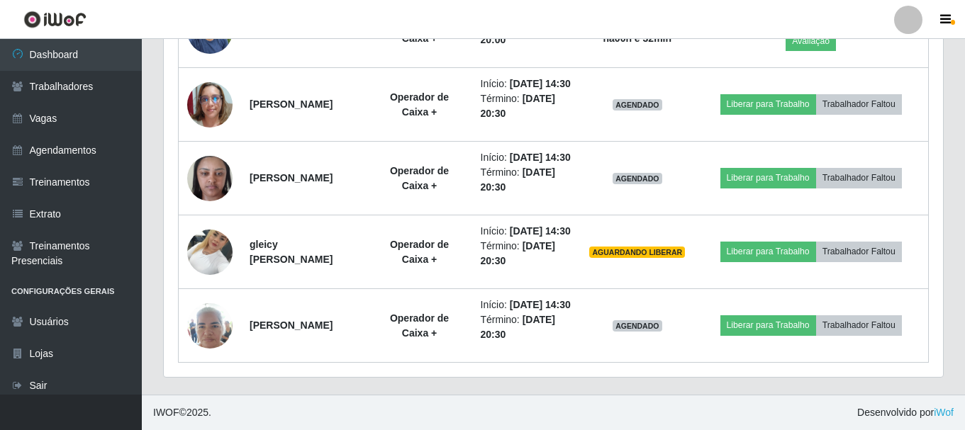
scroll to position [829, 0]
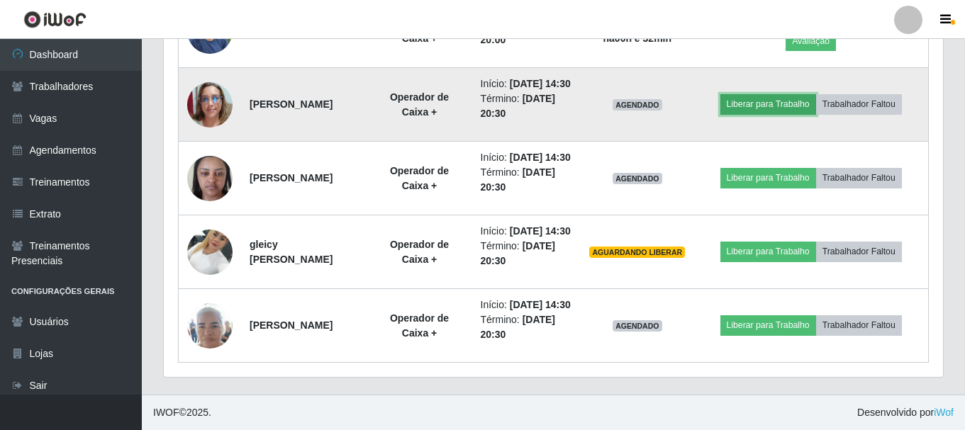
click at [754, 106] on button "Liberar para Trabalho" at bounding box center [768, 104] width 96 height 20
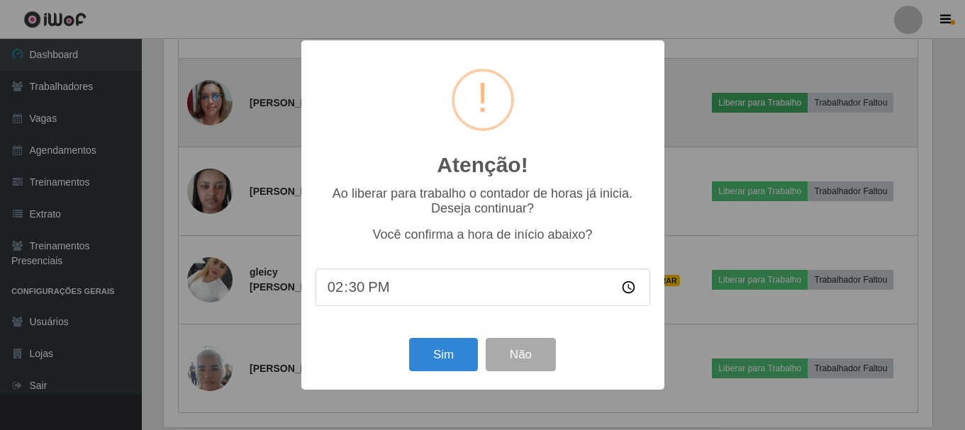
scroll to position [294, 772]
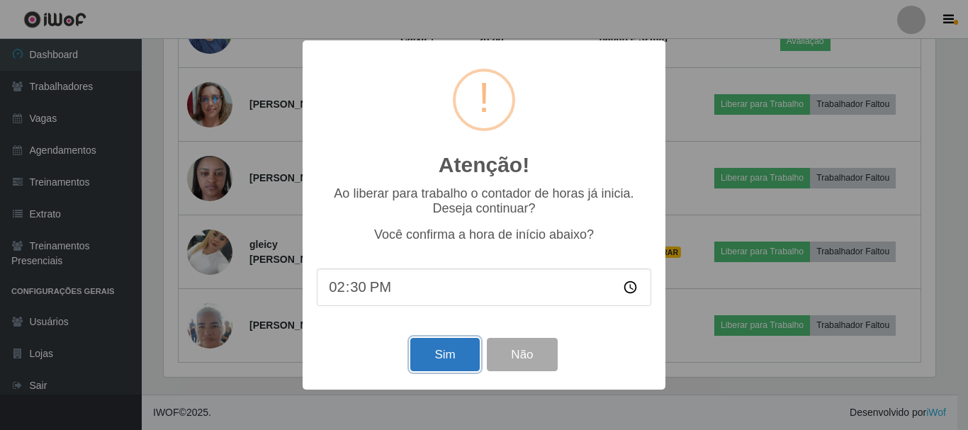
click at [438, 363] on button "Sim" at bounding box center [444, 354] width 69 height 33
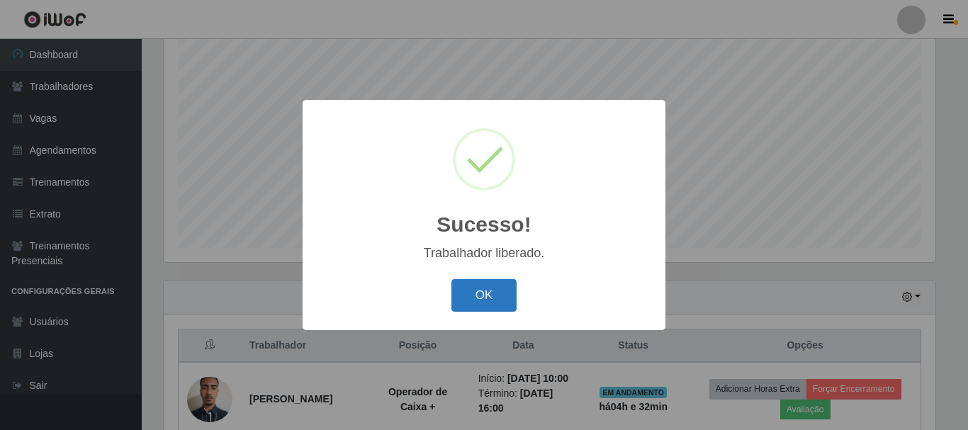
click at [474, 301] on button "OK" at bounding box center [485, 295] width 66 height 33
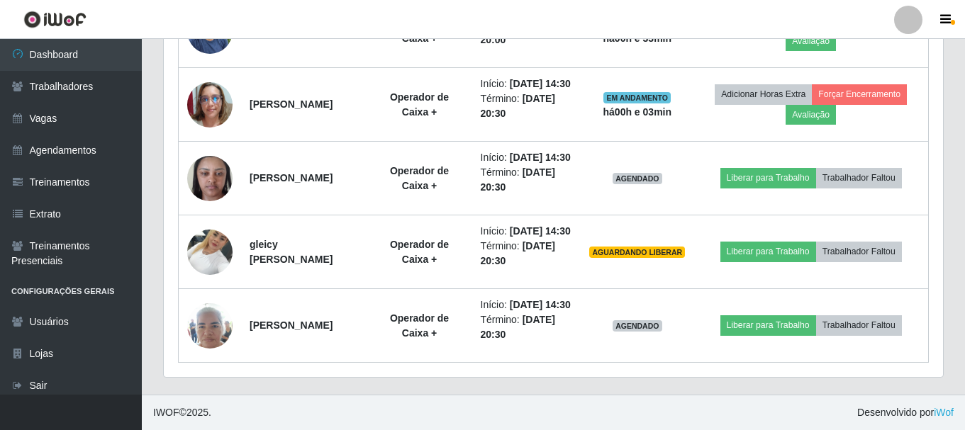
scroll to position [879, 0]
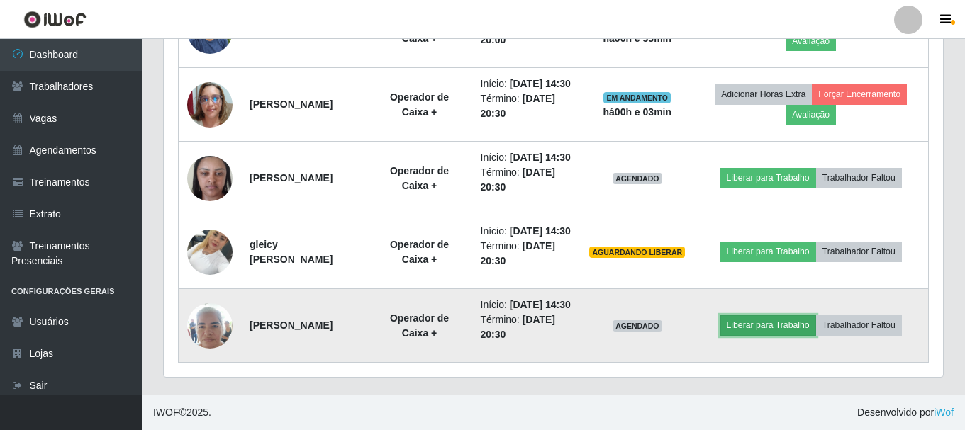
click at [774, 324] on button "Liberar para Trabalho" at bounding box center [768, 325] width 96 height 20
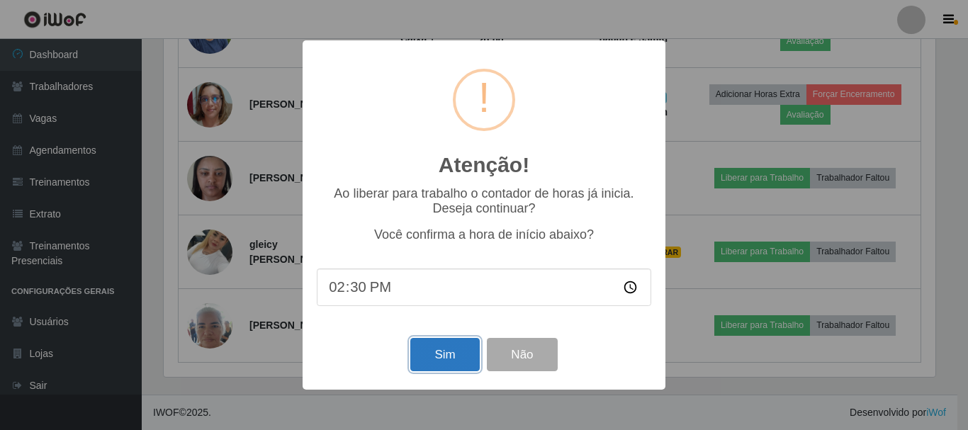
click at [447, 364] on button "Sim" at bounding box center [444, 354] width 69 height 33
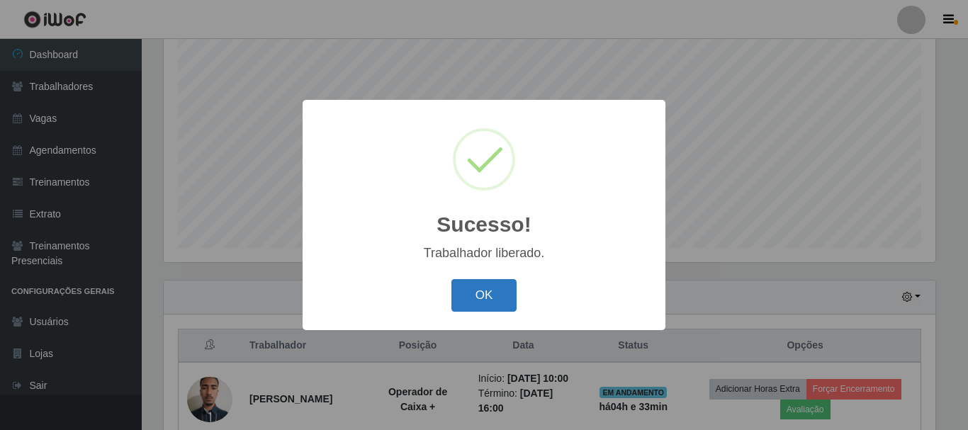
click at [472, 298] on button "OK" at bounding box center [485, 295] width 66 height 33
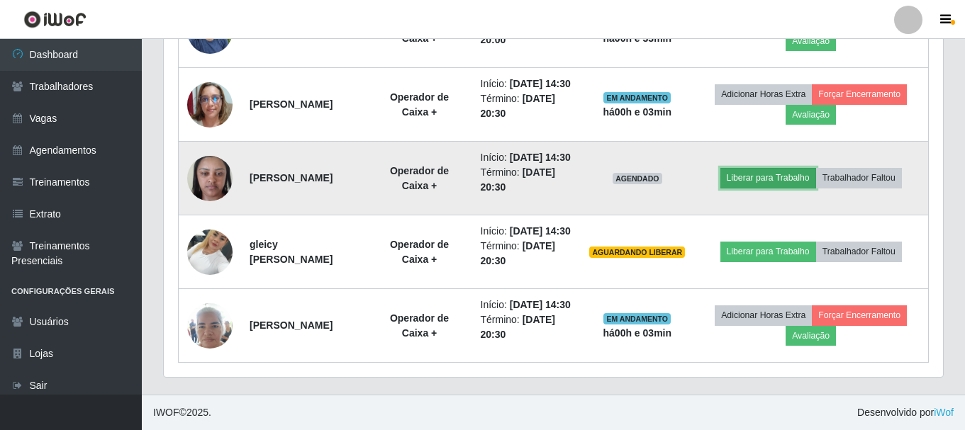
click at [767, 188] on button "Liberar para Trabalho" at bounding box center [768, 178] width 96 height 20
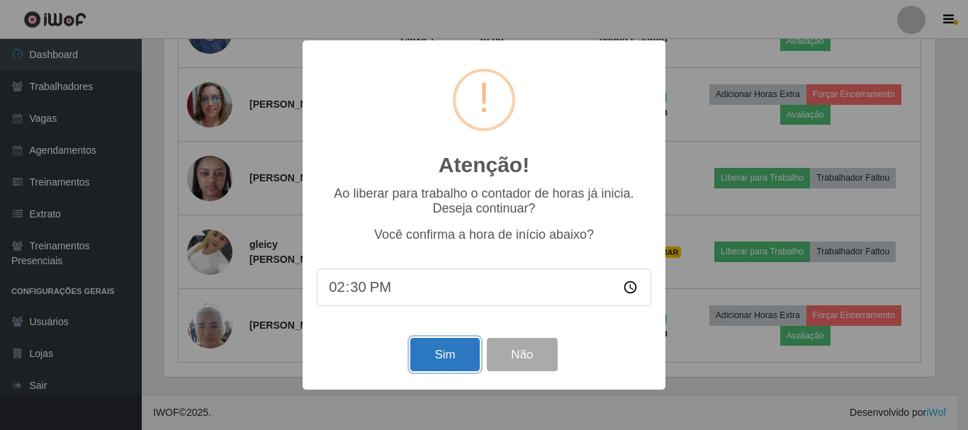
click at [431, 352] on button "Sim" at bounding box center [444, 354] width 69 height 33
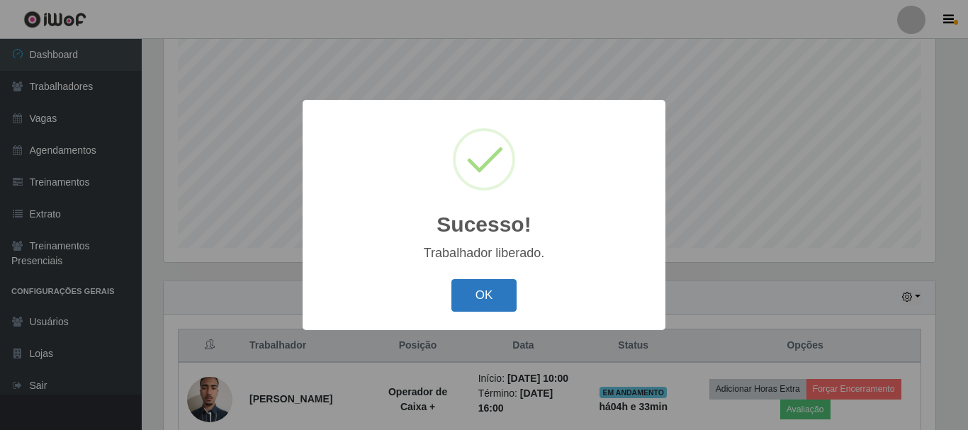
click at [471, 291] on button "OK" at bounding box center [485, 295] width 66 height 33
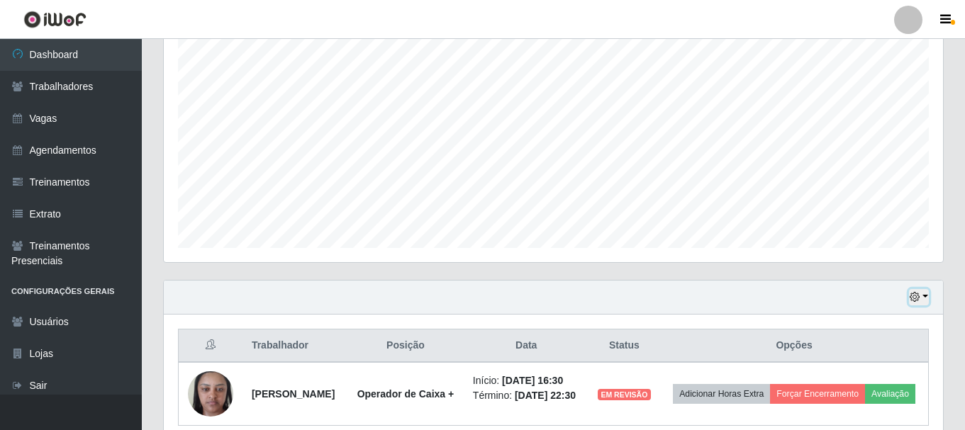
click at [925, 294] on button "button" at bounding box center [919, 297] width 20 height 16
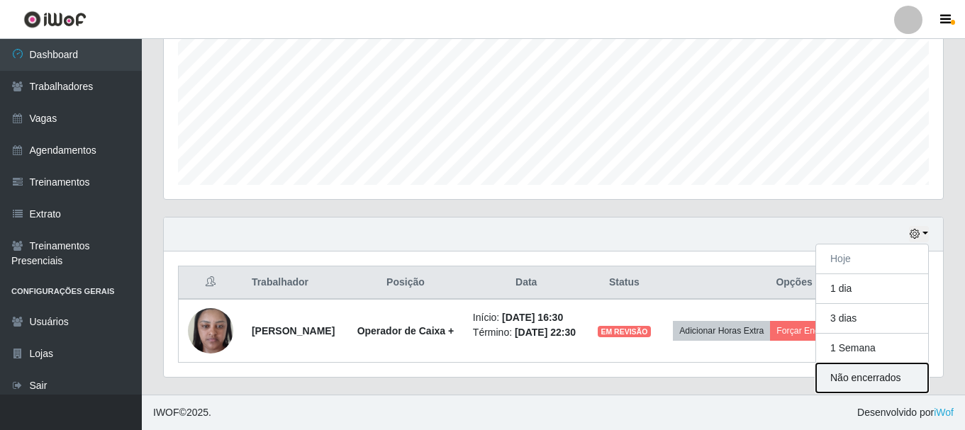
click at [850, 373] on button "Não encerrados" at bounding box center [872, 378] width 112 height 29
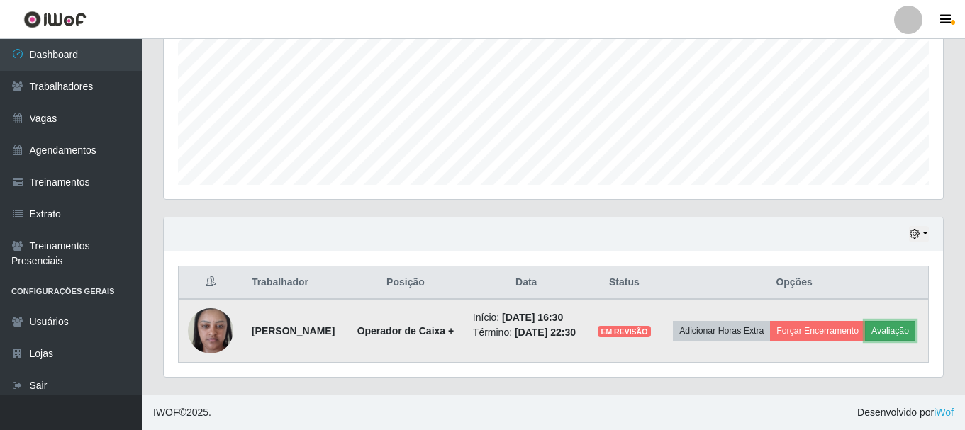
click at [865, 340] on button "Avaliação" at bounding box center [890, 331] width 50 height 20
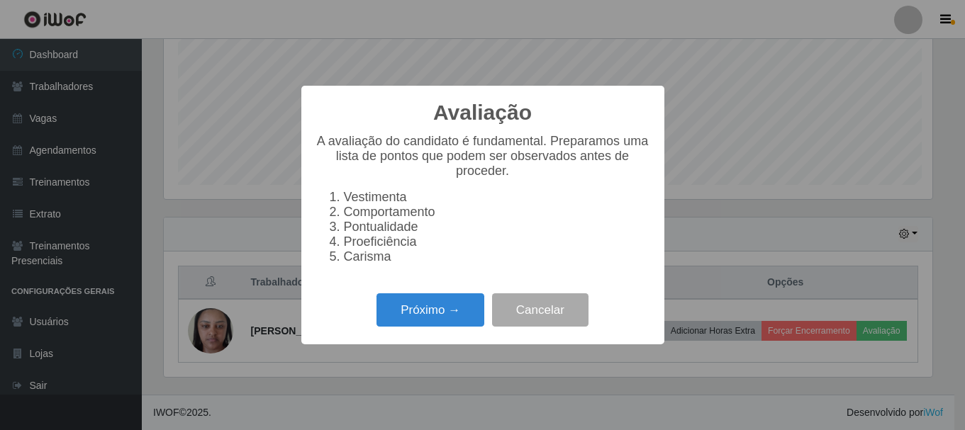
scroll to position [708678, 708201]
click at [462, 323] on button "Próximo →" at bounding box center [433, 310] width 108 height 33
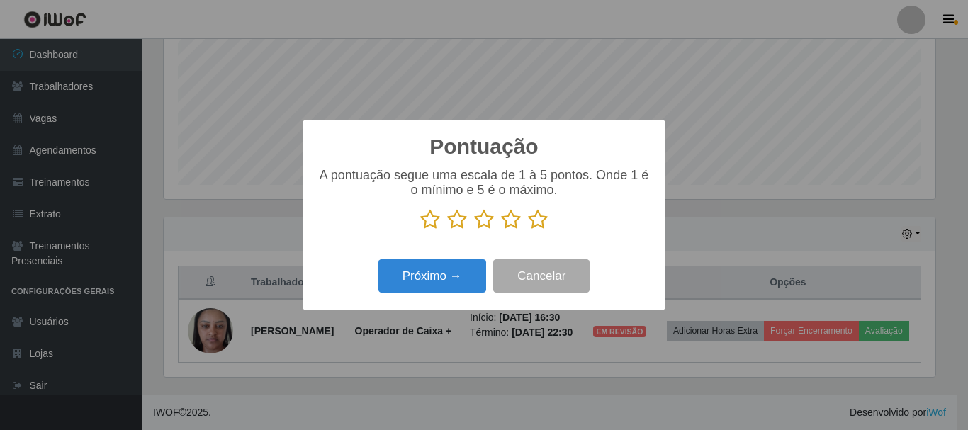
click at [538, 229] on icon at bounding box center [538, 219] width 20 height 21
click at [528, 230] on input "radio" at bounding box center [528, 230] width 0 height 0
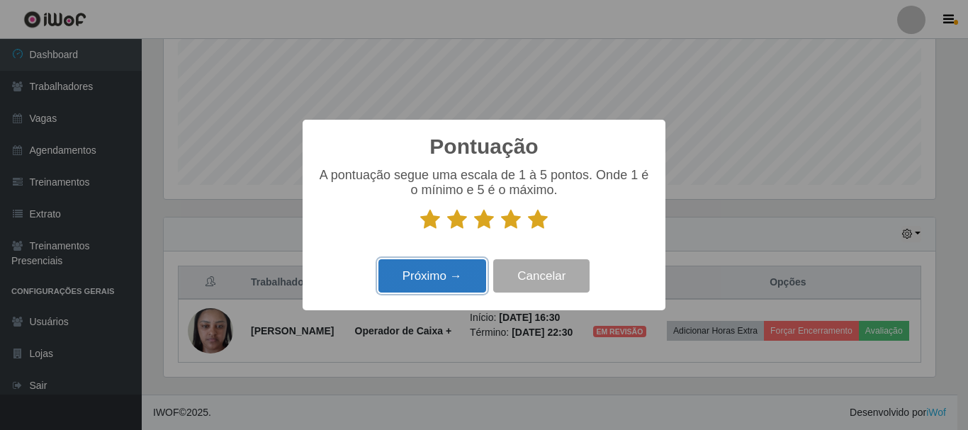
click at [447, 280] on button "Próximo →" at bounding box center [433, 275] width 108 height 33
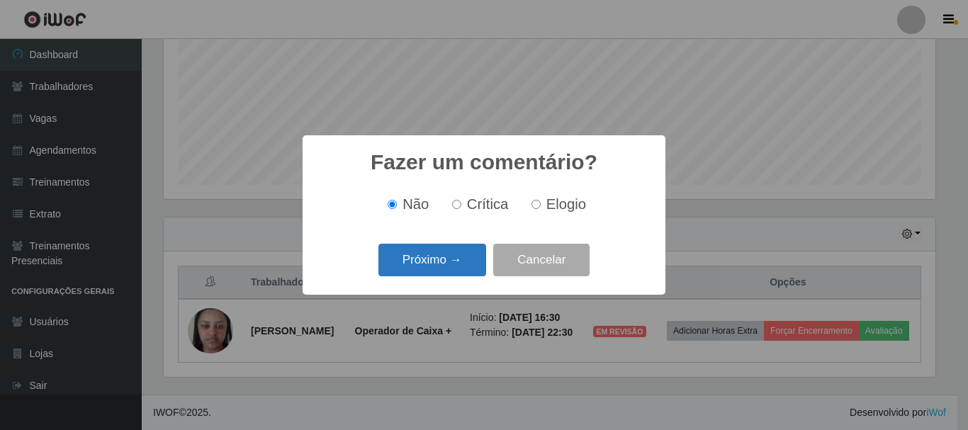
click at [452, 262] on button "Próximo →" at bounding box center [433, 260] width 108 height 33
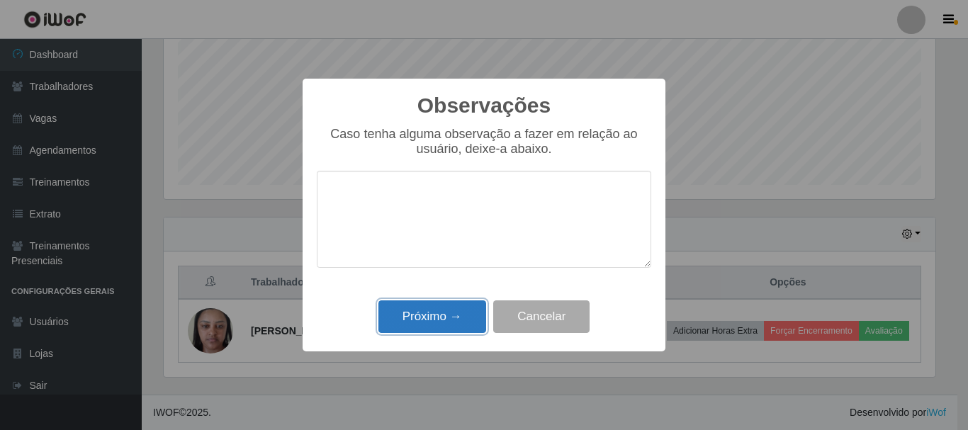
click at [446, 318] on button "Próximo →" at bounding box center [433, 317] width 108 height 33
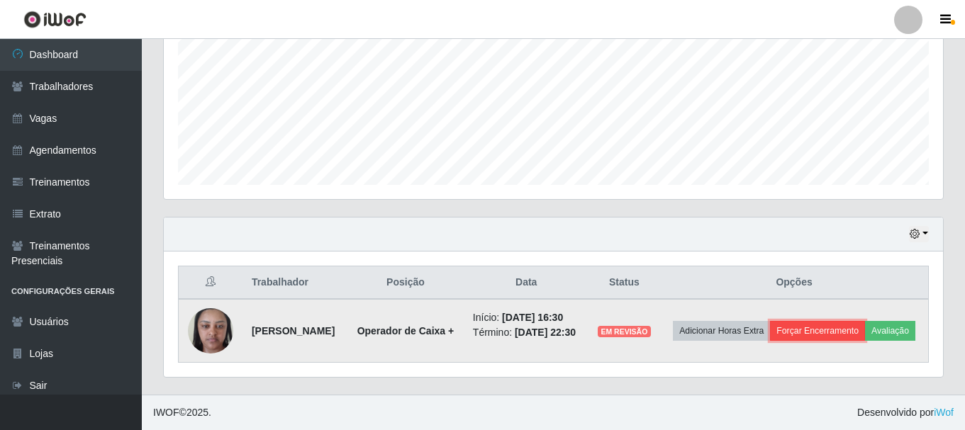
click at [864, 321] on button "Forçar Encerramento" at bounding box center [817, 331] width 95 height 20
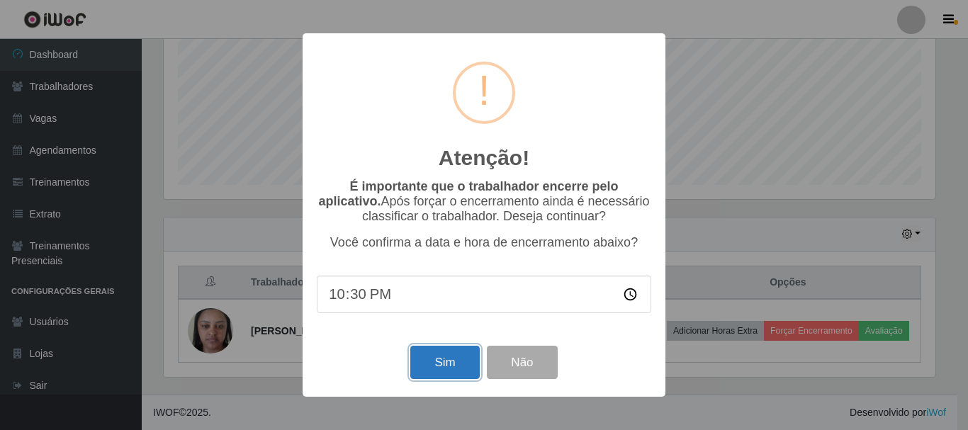
click at [437, 369] on button "Sim" at bounding box center [444, 362] width 69 height 33
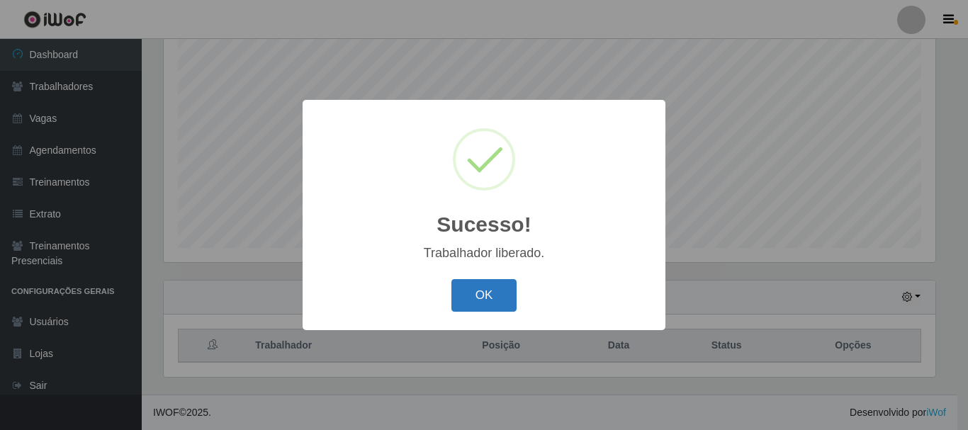
click at [498, 292] on button "OK" at bounding box center [485, 295] width 66 height 33
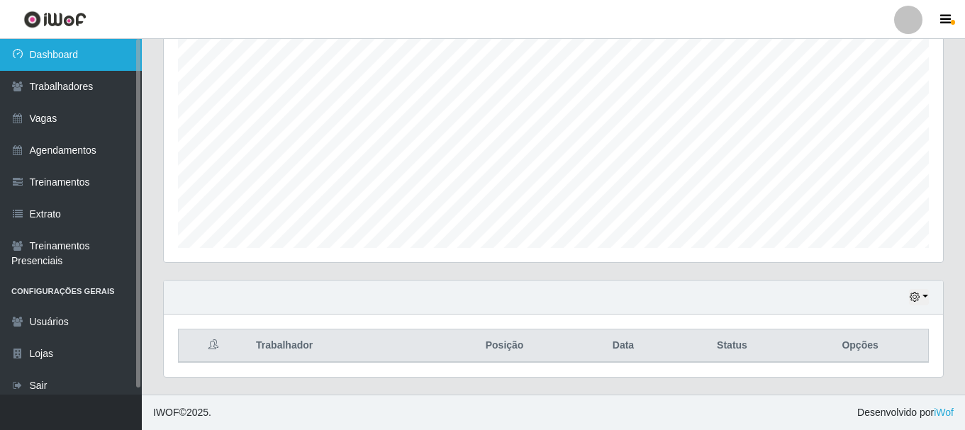
click at [68, 50] on link "Dashboard" at bounding box center [71, 55] width 142 height 32
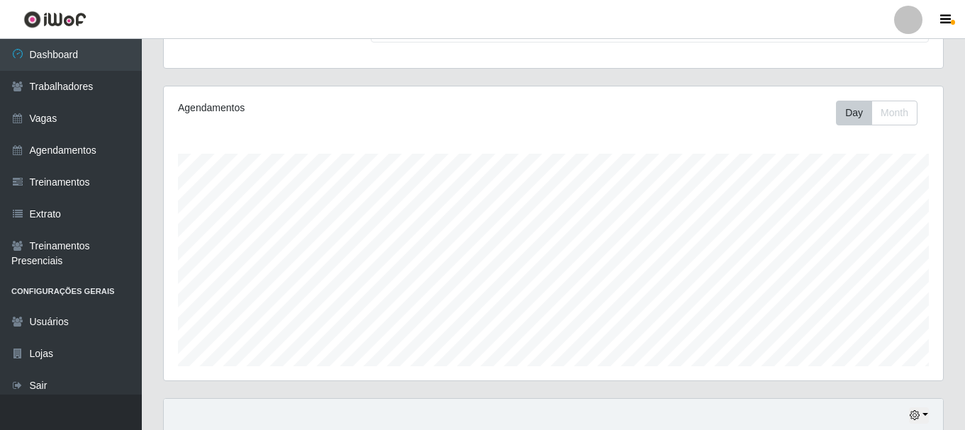
scroll to position [0, 0]
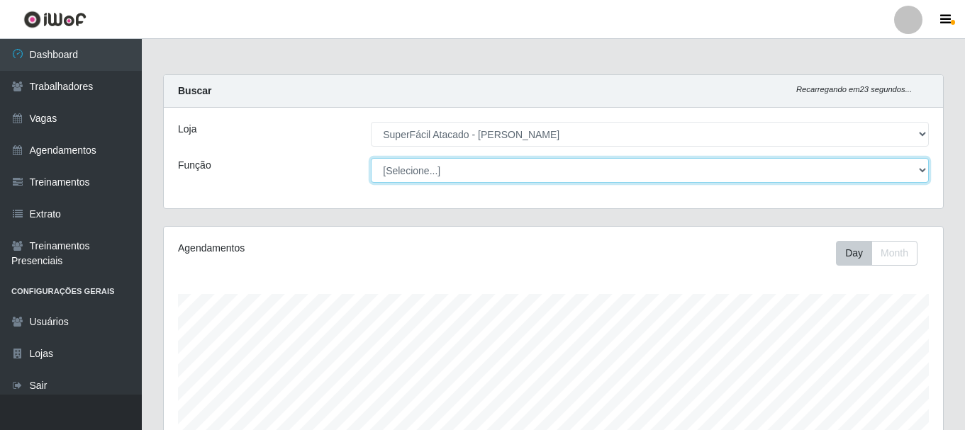
click at [920, 164] on select "[Selecione...] Embalador Embalador + Embalador ++ Operador de Caixa Operador de…" at bounding box center [650, 170] width 558 height 25
select select "72"
click at [371, 158] on select "[Selecione...] Embalador Embalador + Embalador ++ Operador de Caixa Operador de…" at bounding box center [650, 170] width 558 height 25
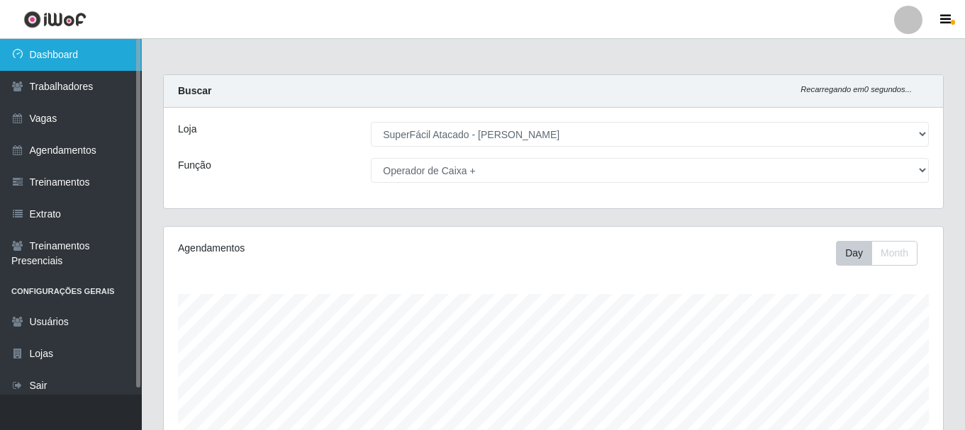
click at [32, 54] on link "Dashboard" at bounding box center [71, 55] width 142 height 32
click at [95, 54] on link "Dashboard" at bounding box center [71, 55] width 142 height 32
click at [95, 53] on link "Dashboard" at bounding box center [71, 55] width 142 height 32
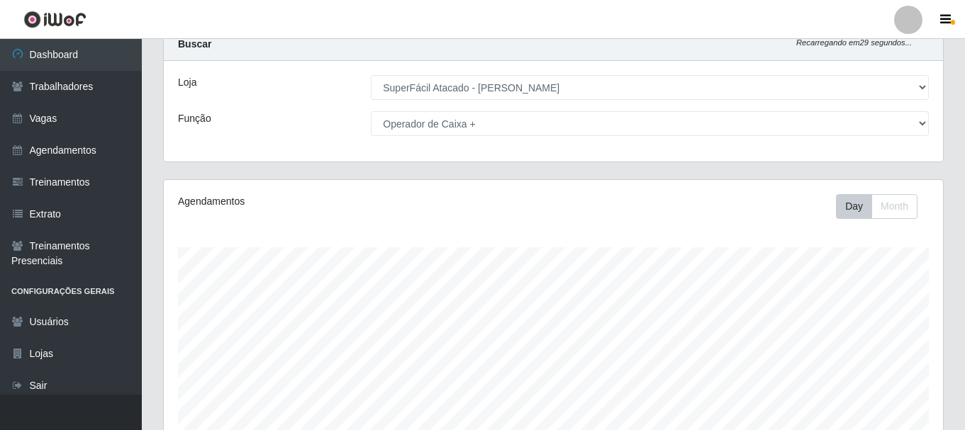
scroll to position [46, 0]
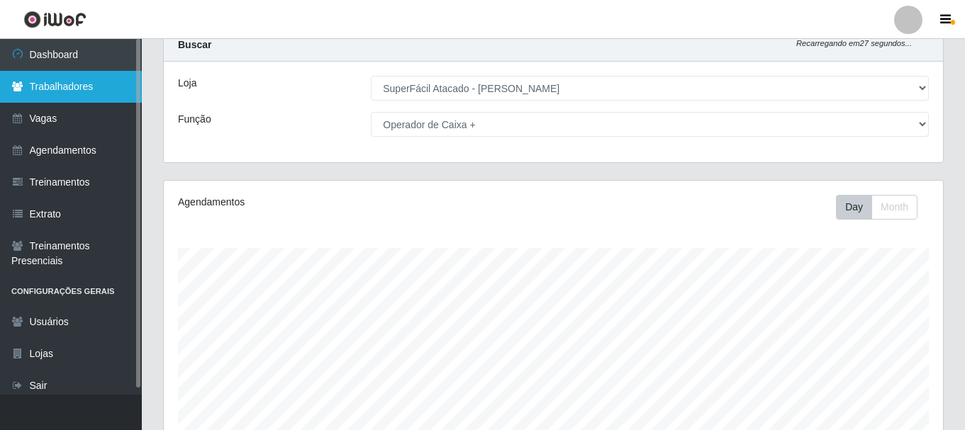
click at [42, 90] on link "Trabalhadores" at bounding box center [71, 87] width 142 height 32
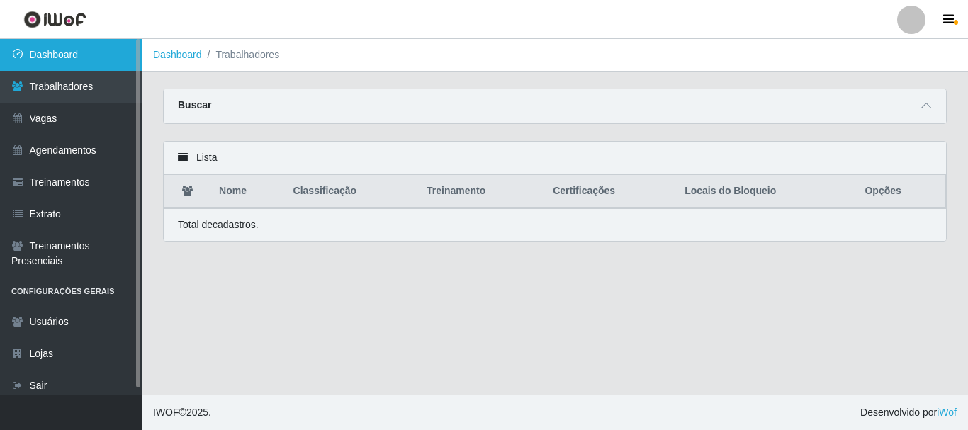
click at [79, 60] on link "Dashboard" at bounding box center [71, 55] width 142 height 32
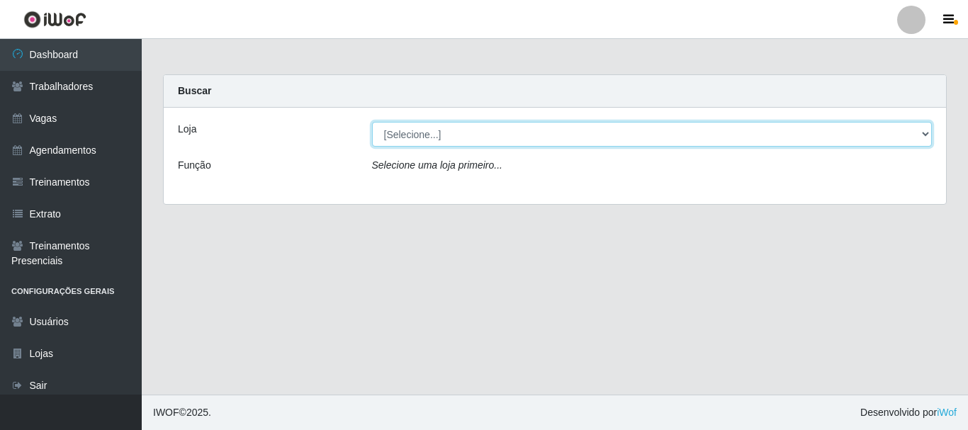
click at [920, 132] on select "[Selecione...] SuperFácil Atacado - [PERSON_NAME]" at bounding box center [652, 134] width 561 height 25
select select "399"
click at [372, 122] on select "[Selecione...] SuperFácil Atacado - [PERSON_NAME]" at bounding box center [652, 134] width 561 height 25
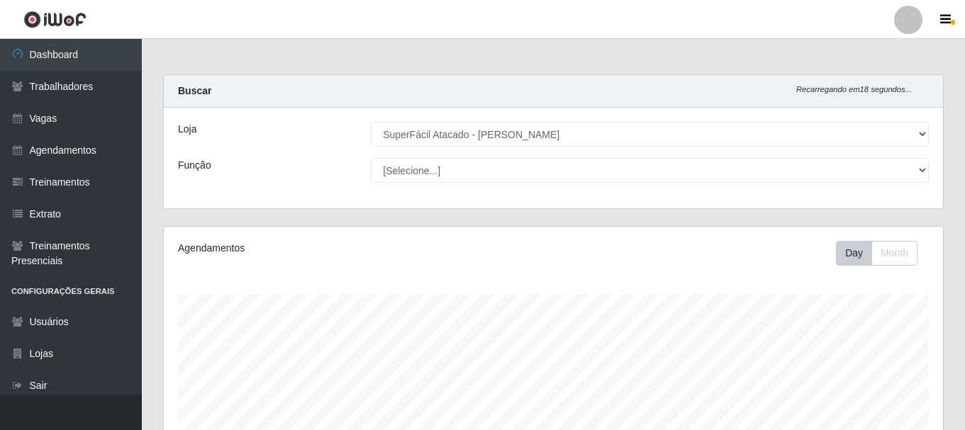
scroll to position [259, 0]
